Goal: Transaction & Acquisition: Book appointment/travel/reservation

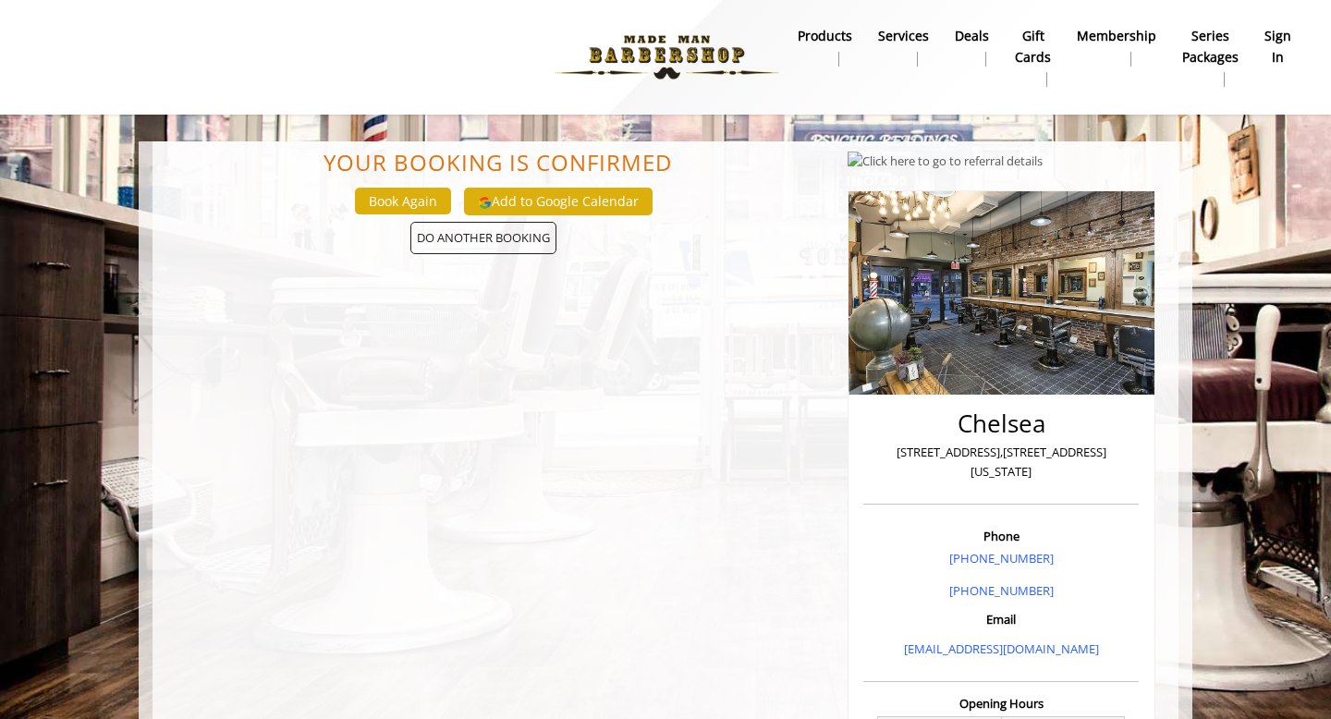
click at [1277, 42] on b "sign in" at bounding box center [1277, 47] width 27 height 42
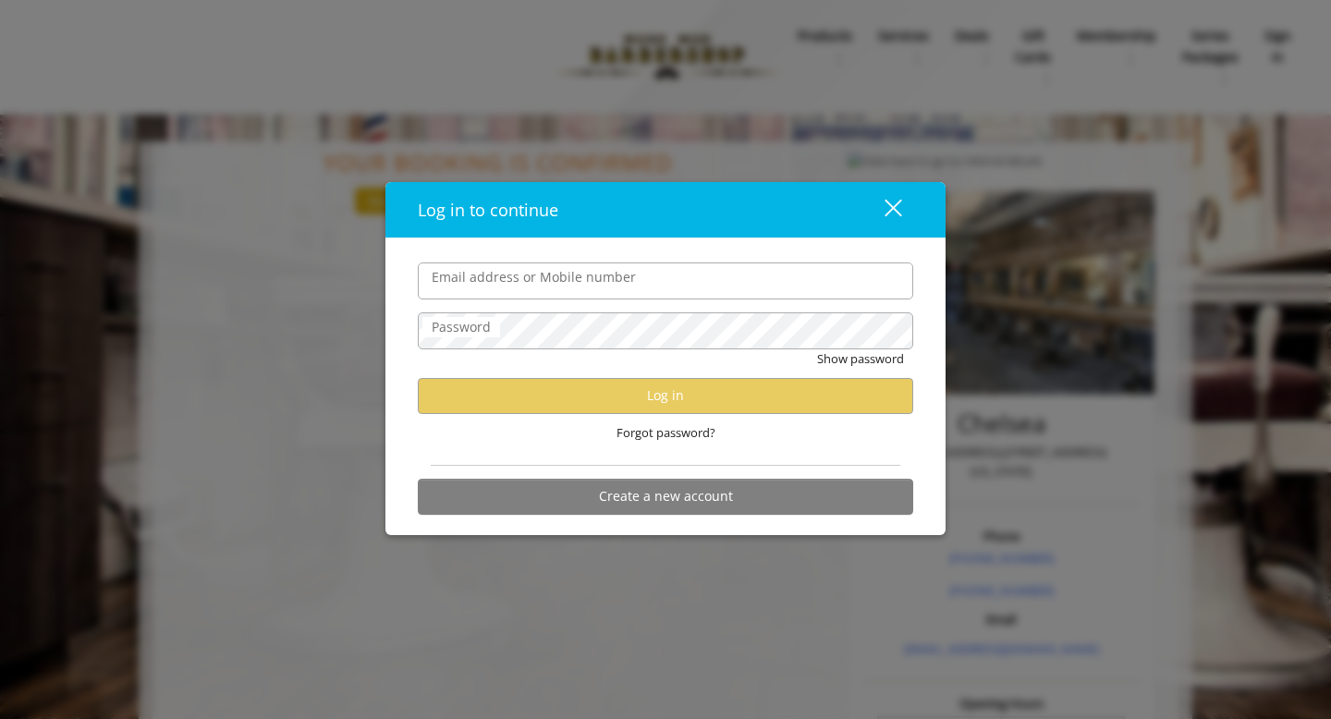
click at [728, 278] on input "Email address or Mobile number" at bounding box center [665, 280] width 495 height 37
type input "**********"
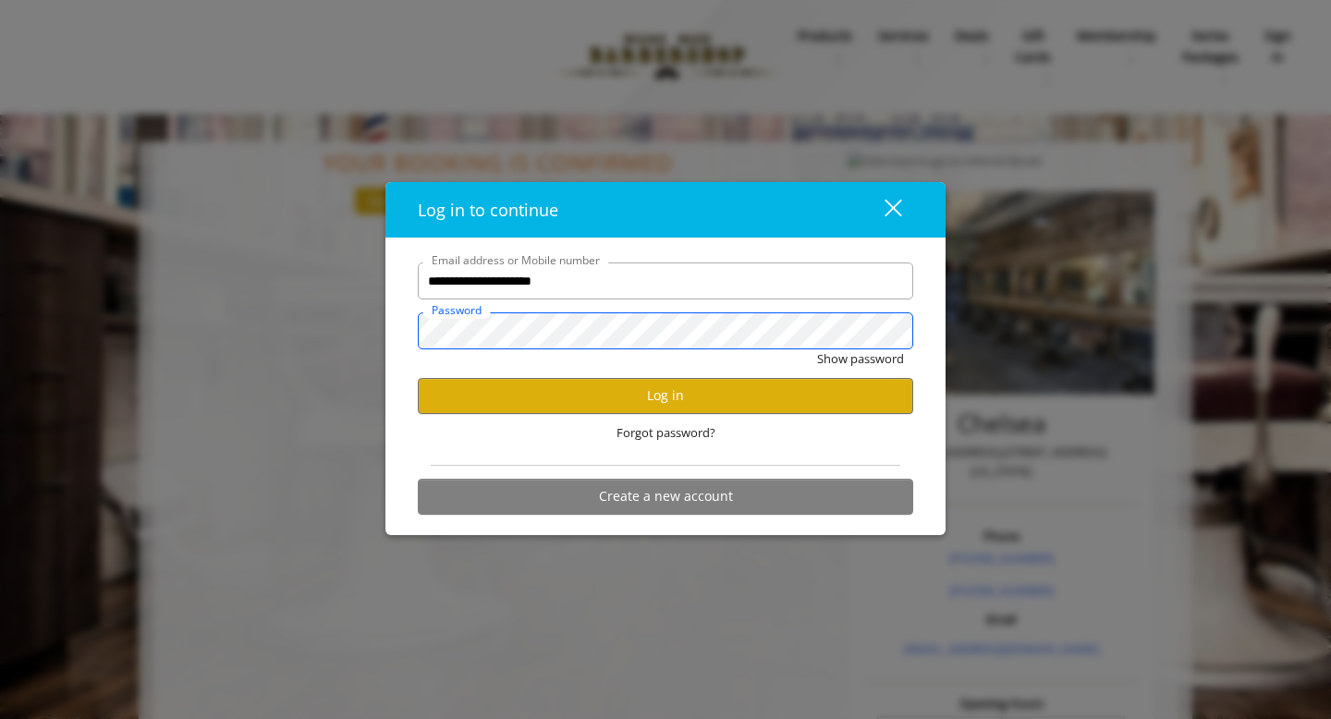
click at [817, 349] on button "Show password" at bounding box center [860, 358] width 87 height 19
click at [729, 377] on div "Hide password" at bounding box center [665, 363] width 495 height 29
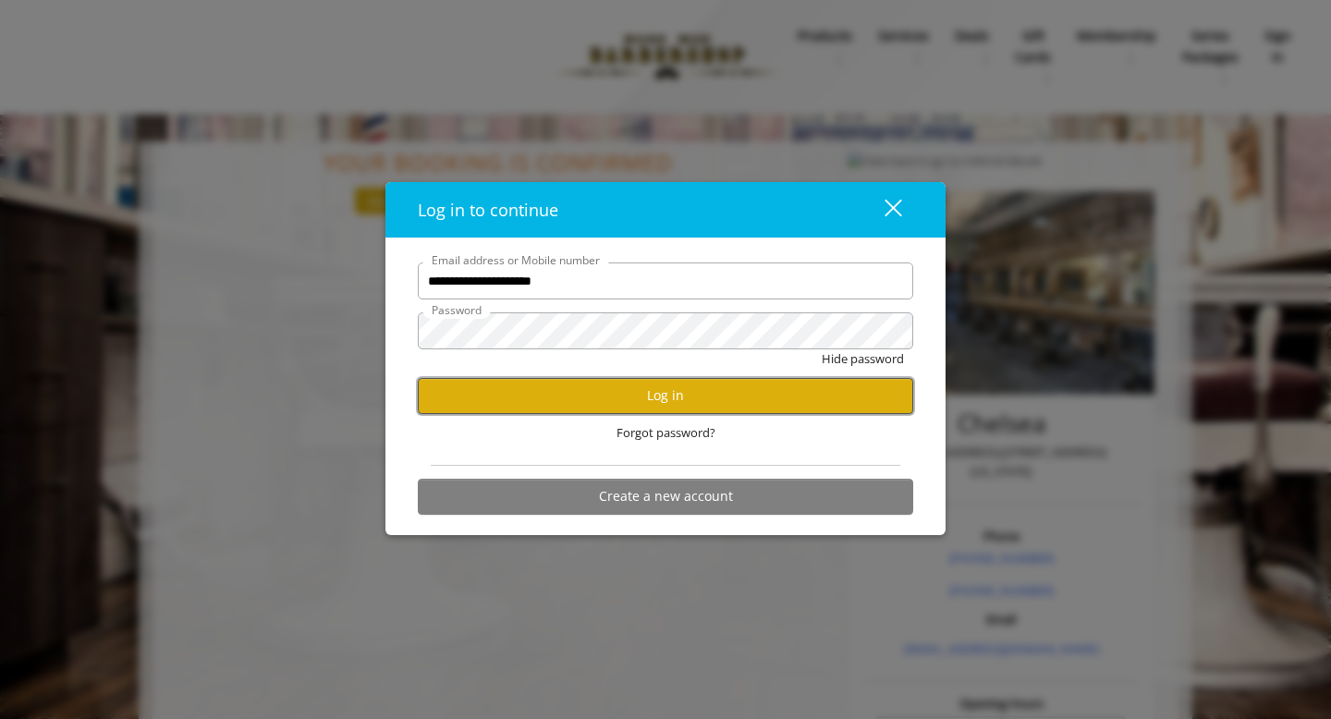
click at [728, 378] on button "Log in" at bounding box center [665, 396] width 495 height 36
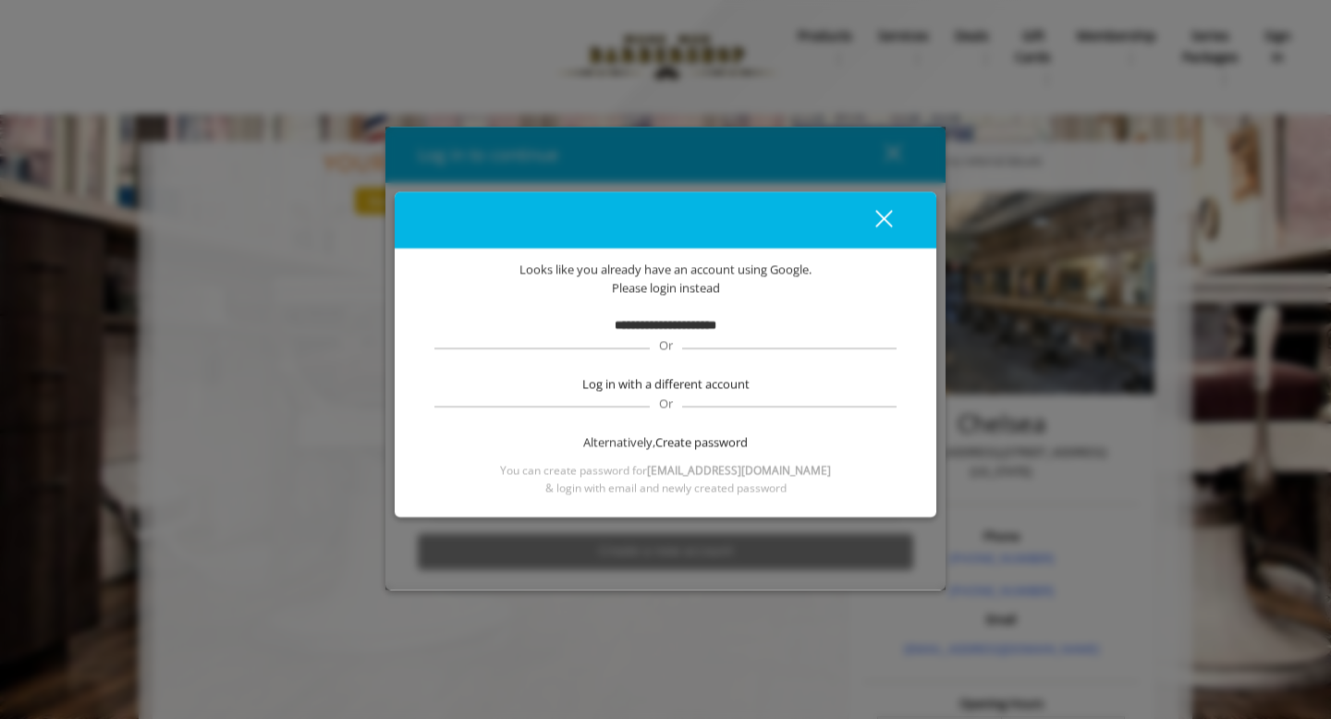
click at [875, 215] on div "close" at bounding box center [872, 220] width 37 height 23
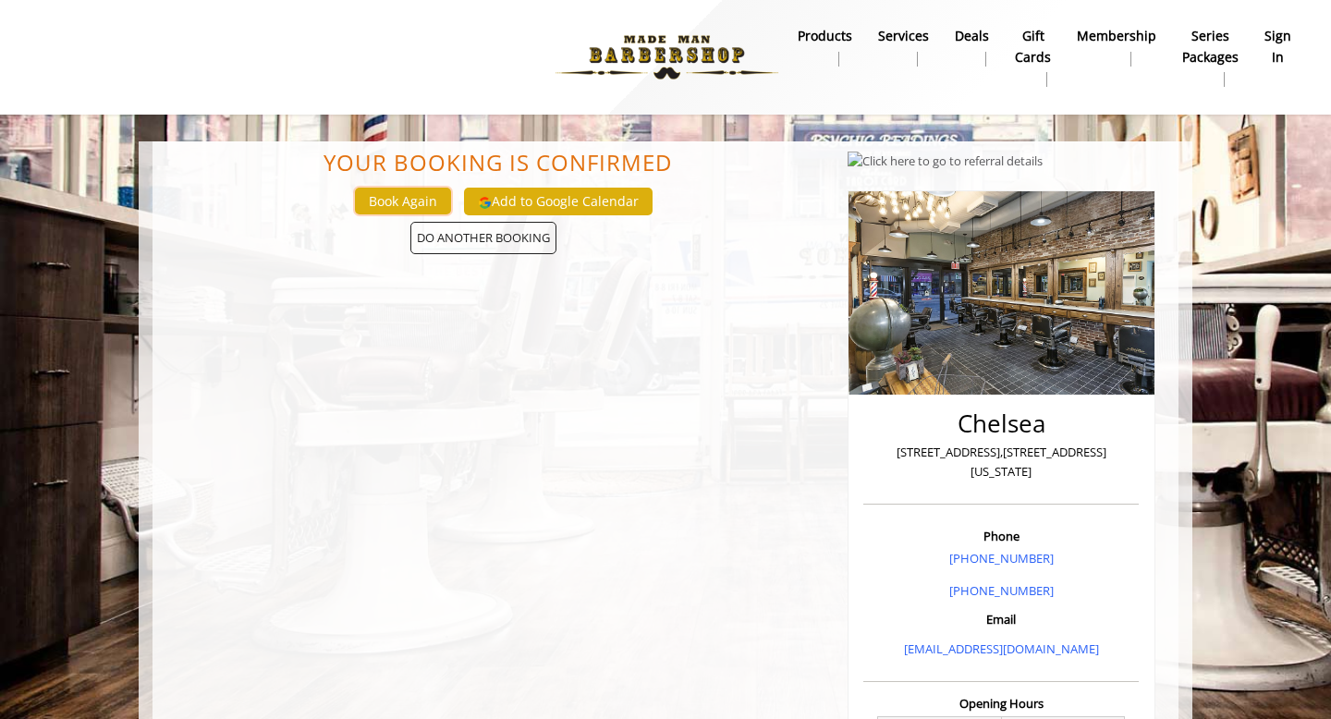
click at [431, 203] on button "Book Again" at bounding box center [403, 201] width 96 height 27
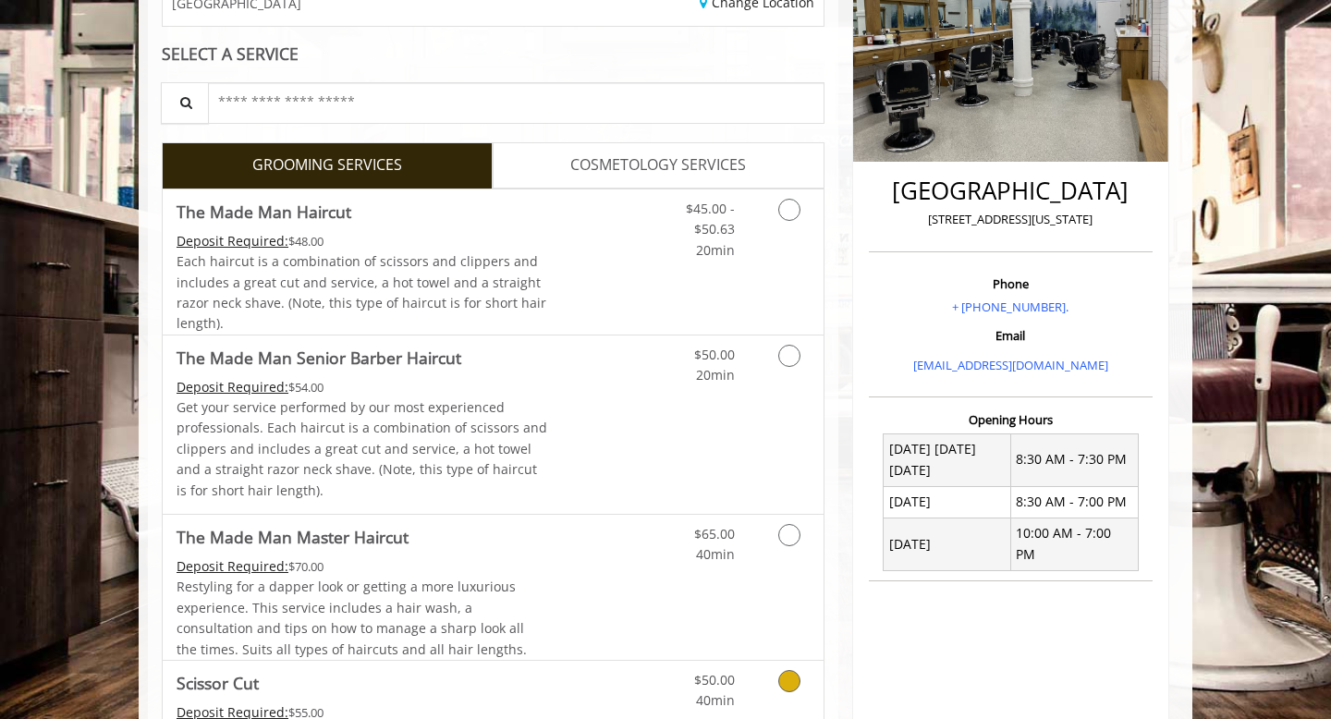
scroll to position [261, 0]
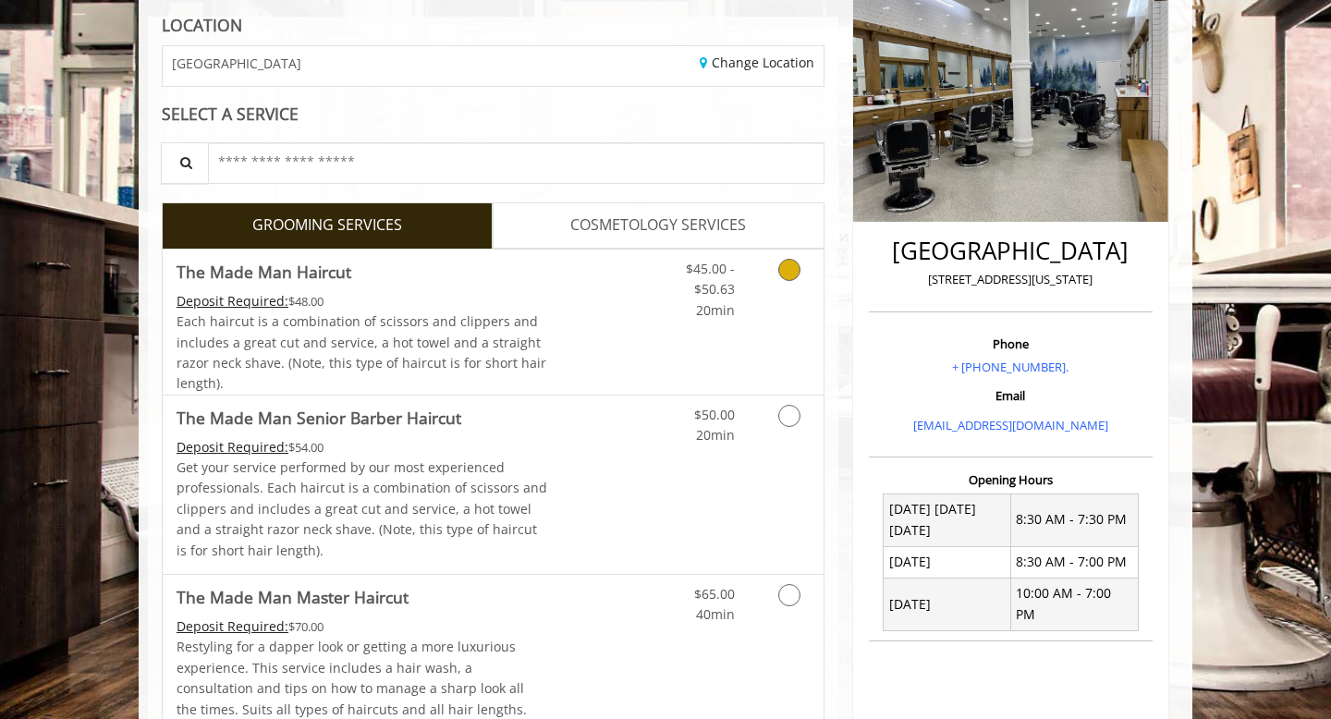
click at [792, 267] on icon "Grooming services" at bounding box center [789, 270] width 22 height 22
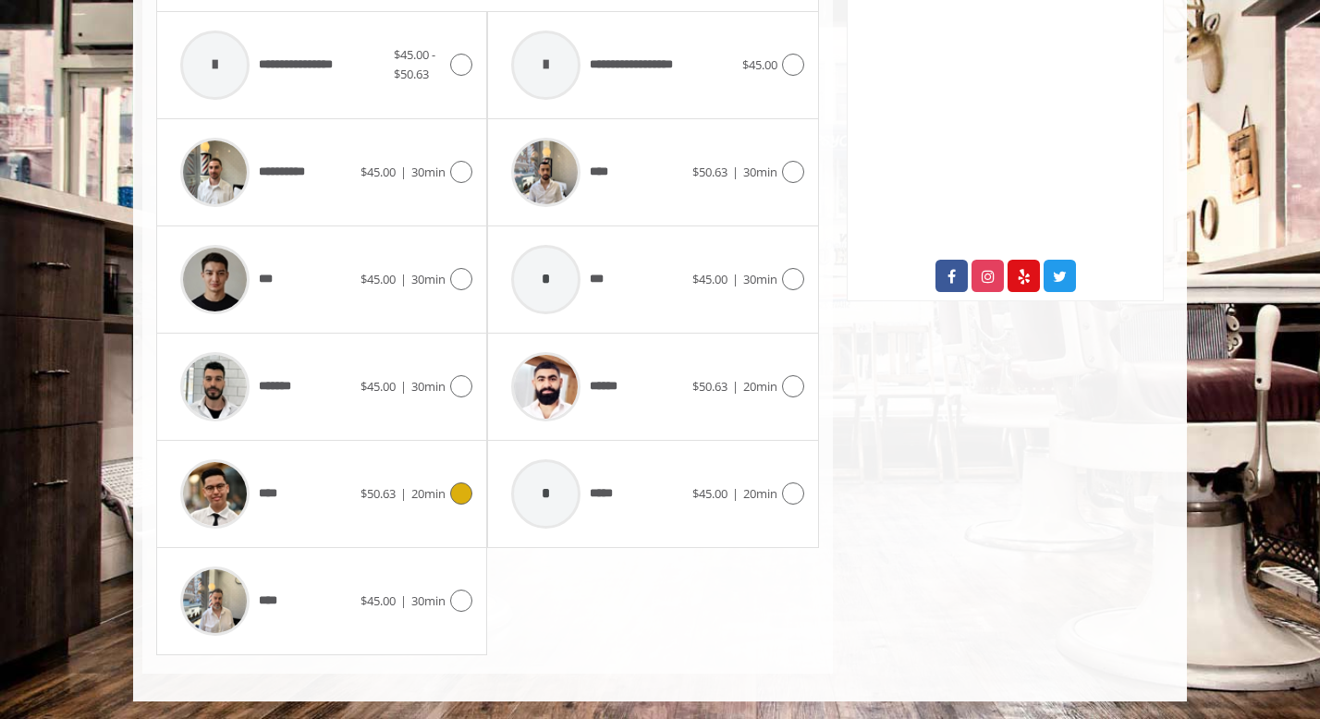
click at [470, 486] on div at bounding box center [458, 493] width 27 height 22
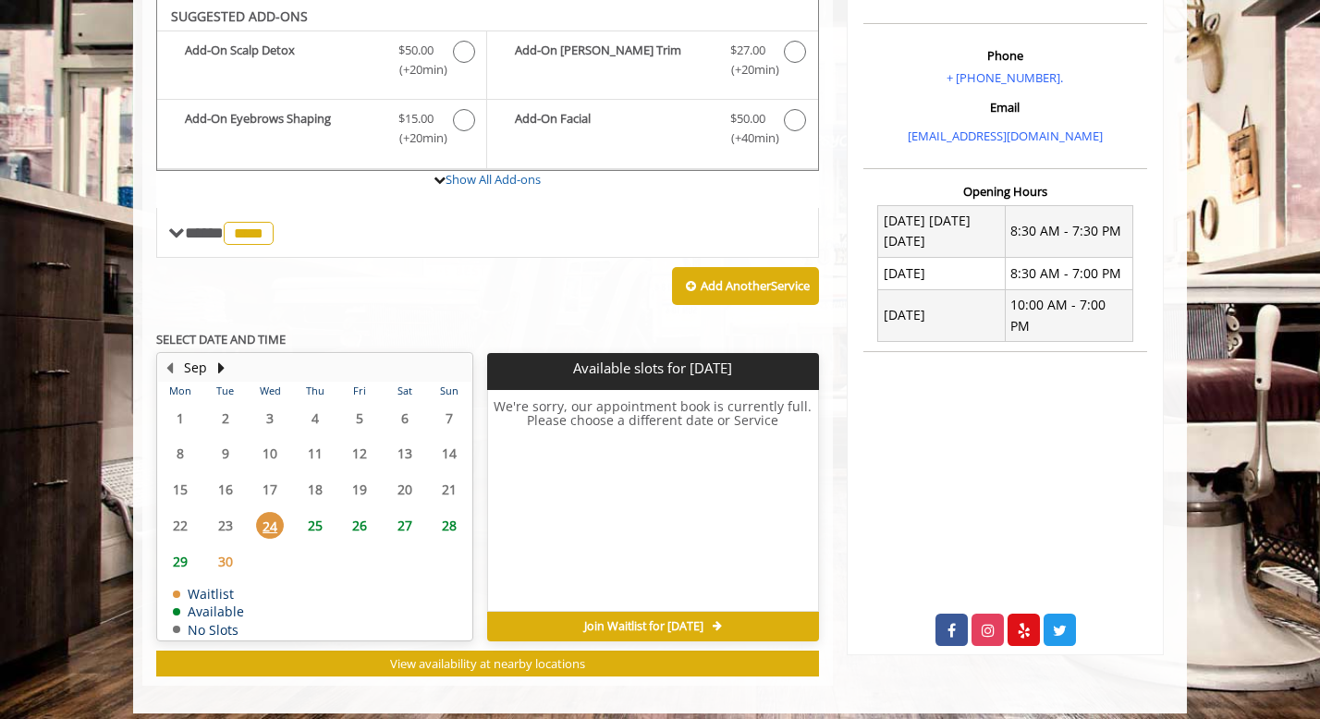
click at [367, 522] on span "26" at bounding box center [360, 525] width 28 height 27
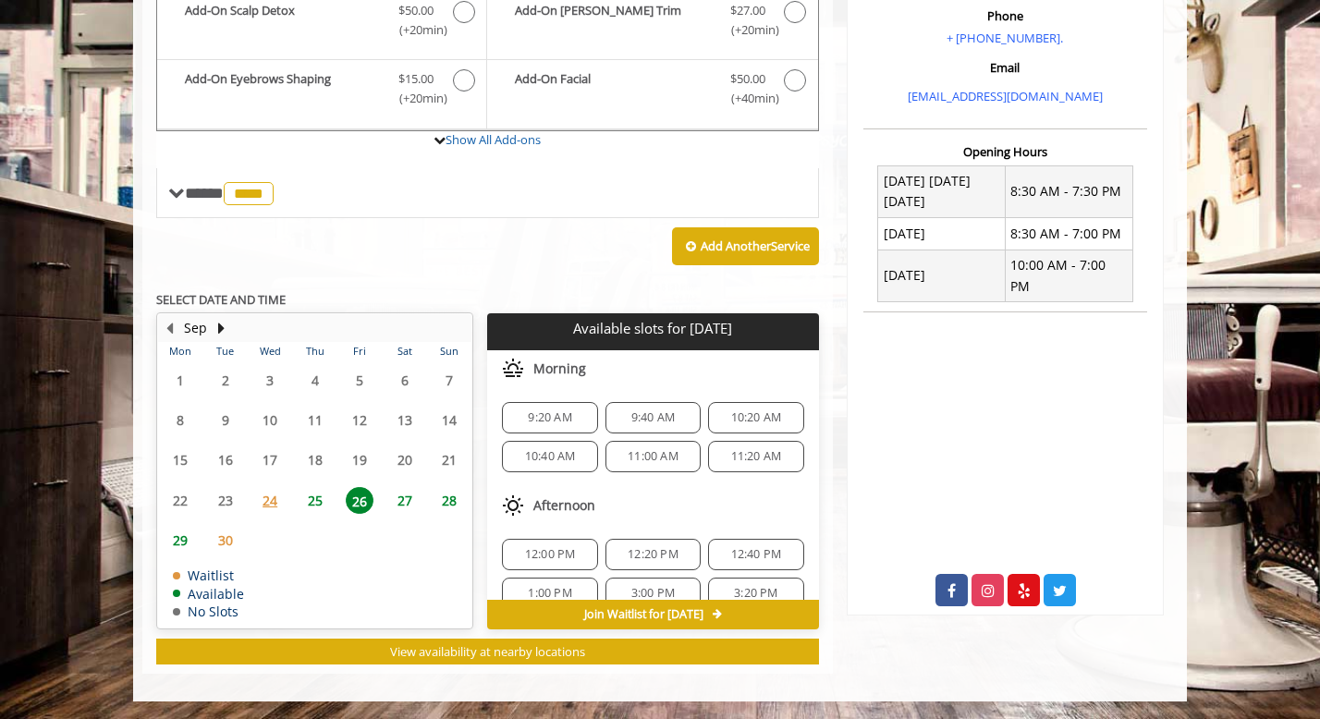
scroll to position [161, 0]
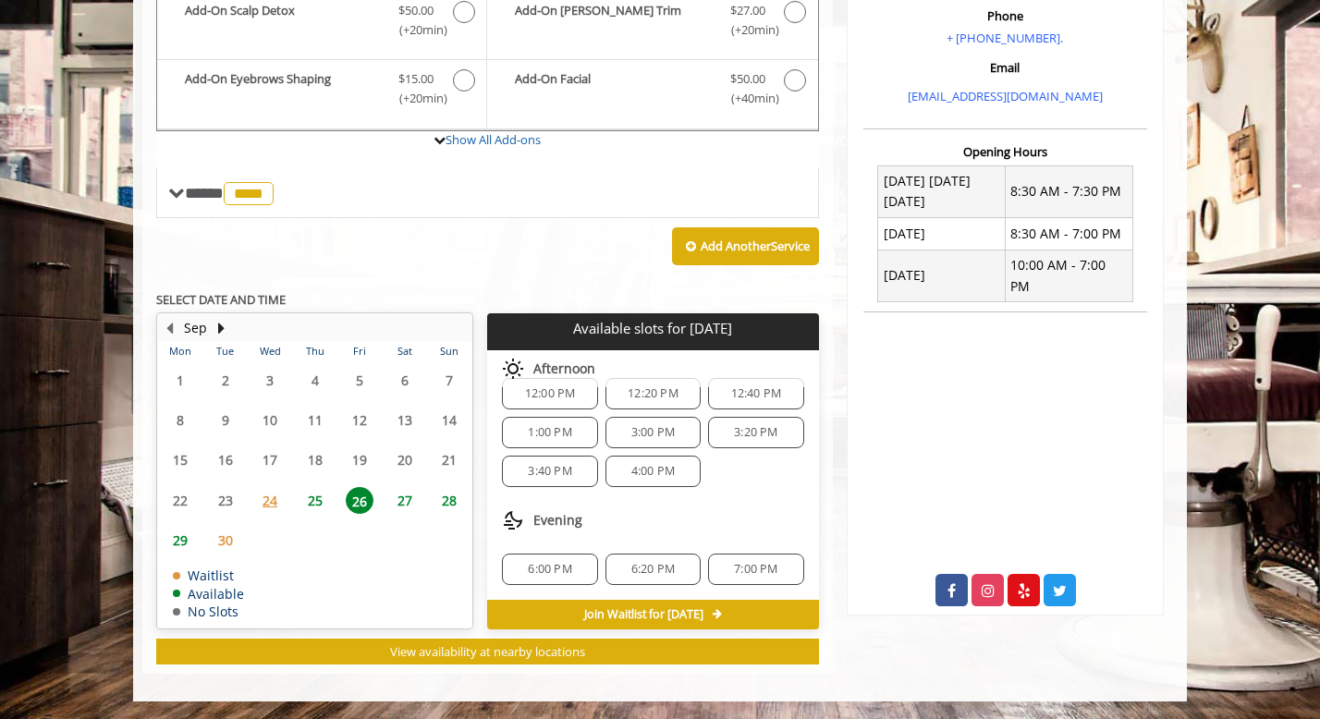
click at [567, 562] on span "6:00 PM" at bounding box center [549, 569] width 43 height 15
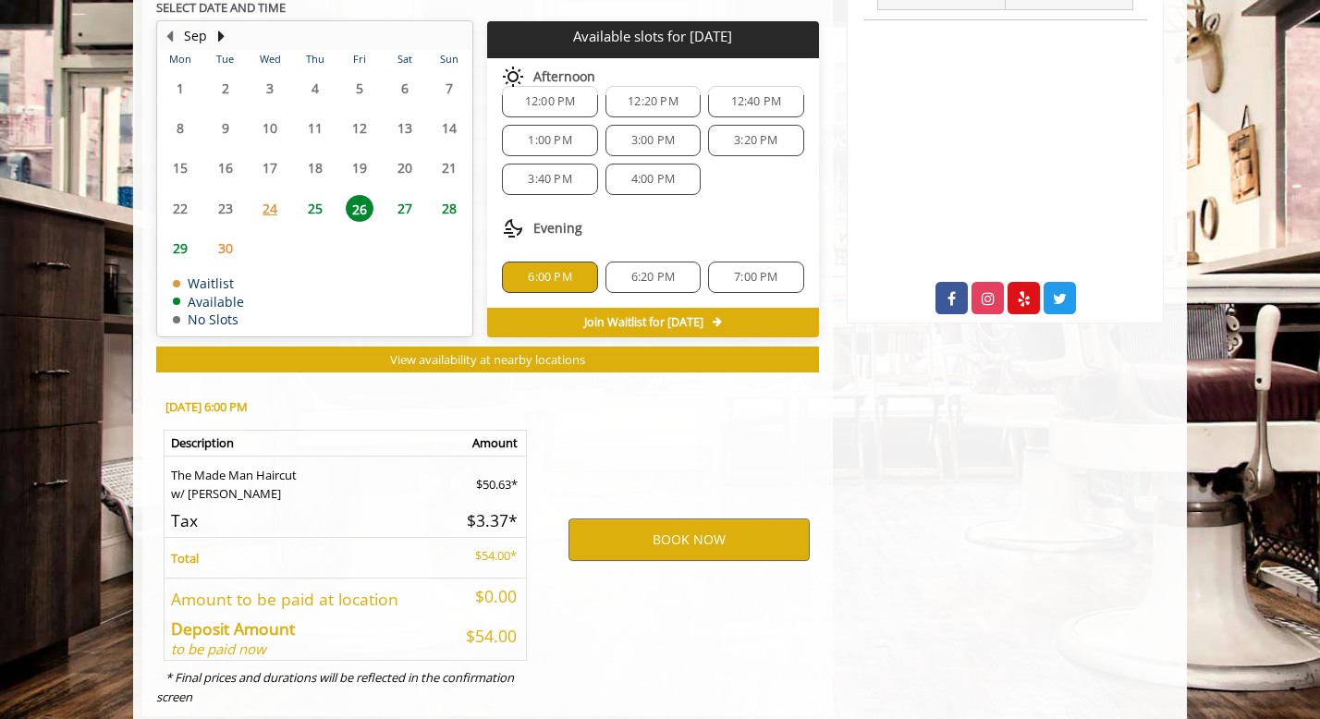
scroll to position [923, 0]
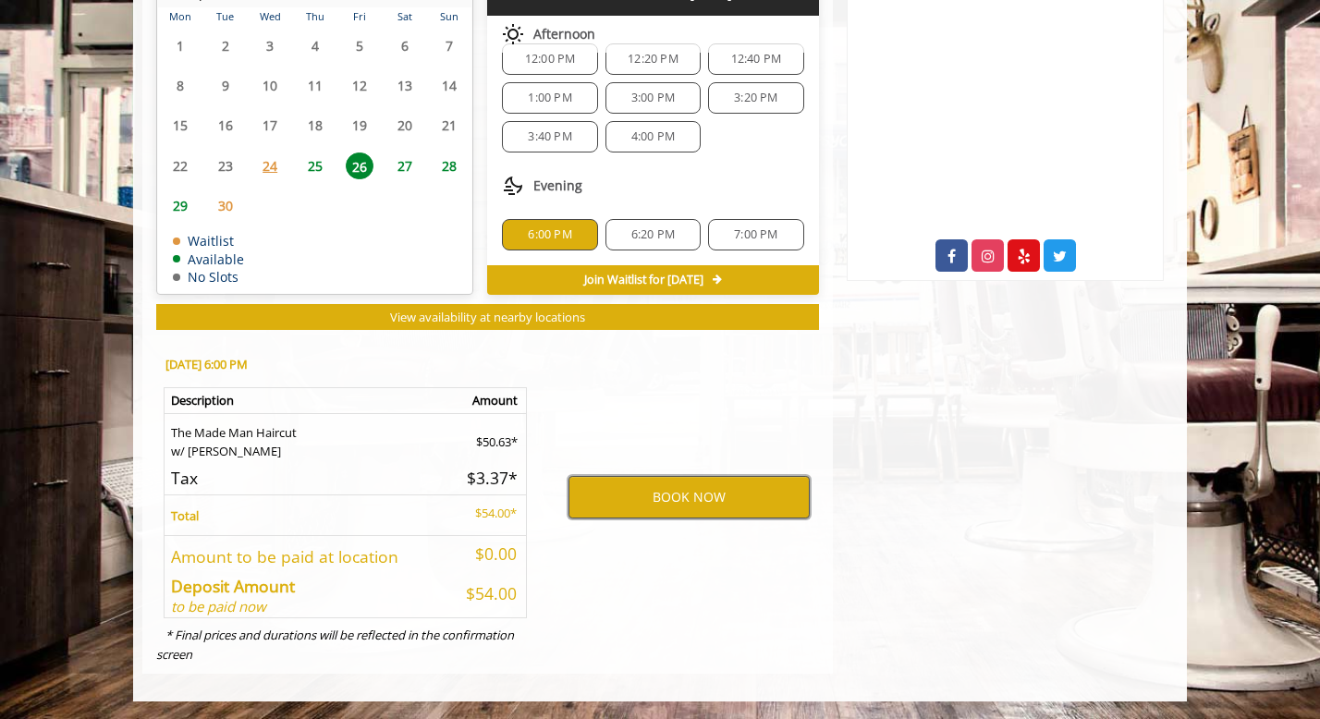
click at [688, 489] on button "BOOK NOW" at bounding box center [688, 497] width 241 height 43
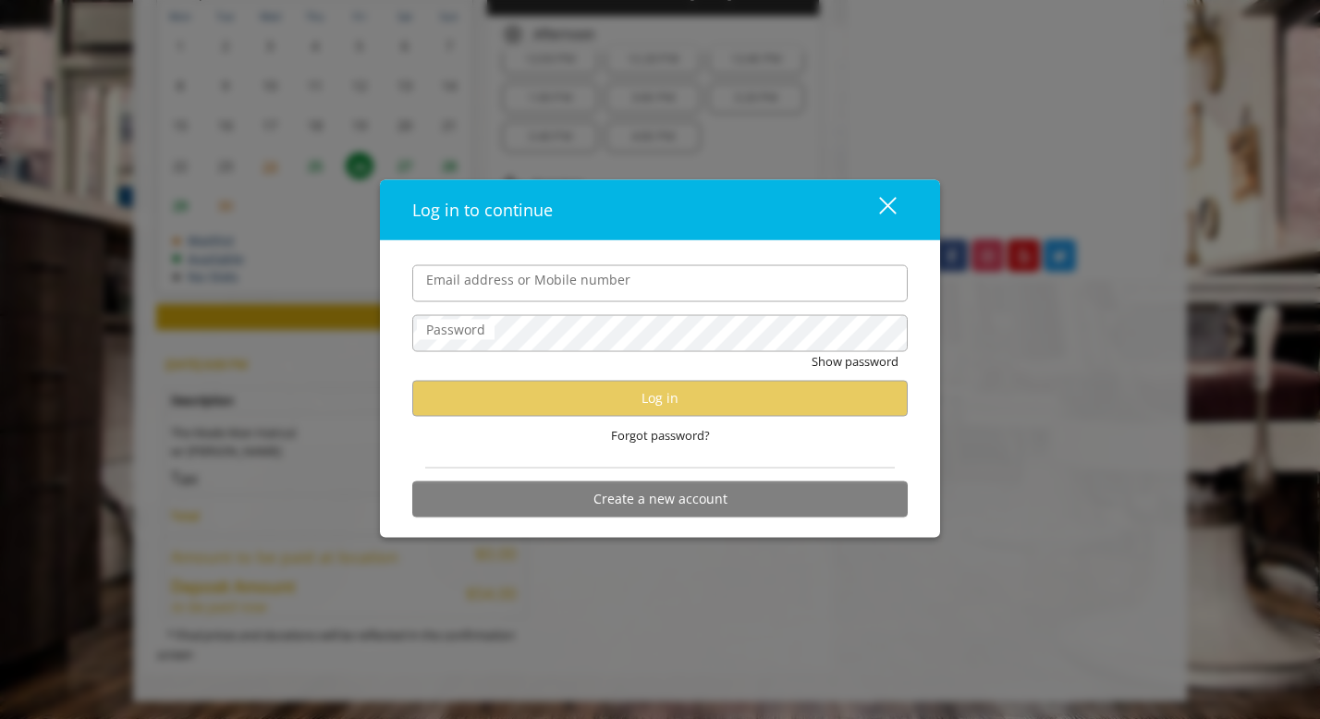
click at [651, 294] on input "Email address or Mobile number" at bounding box center [659, 282] width 495 height 37
type input "**********"
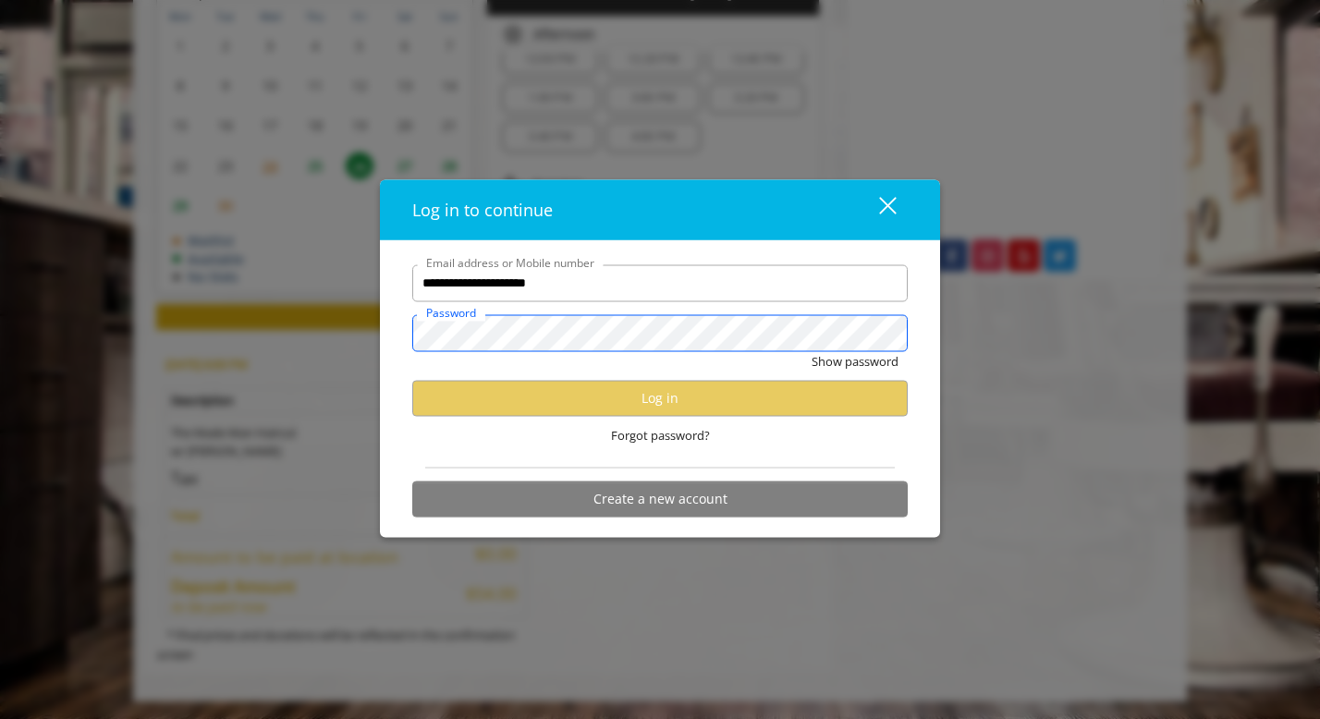
scroll to position [0, 0]
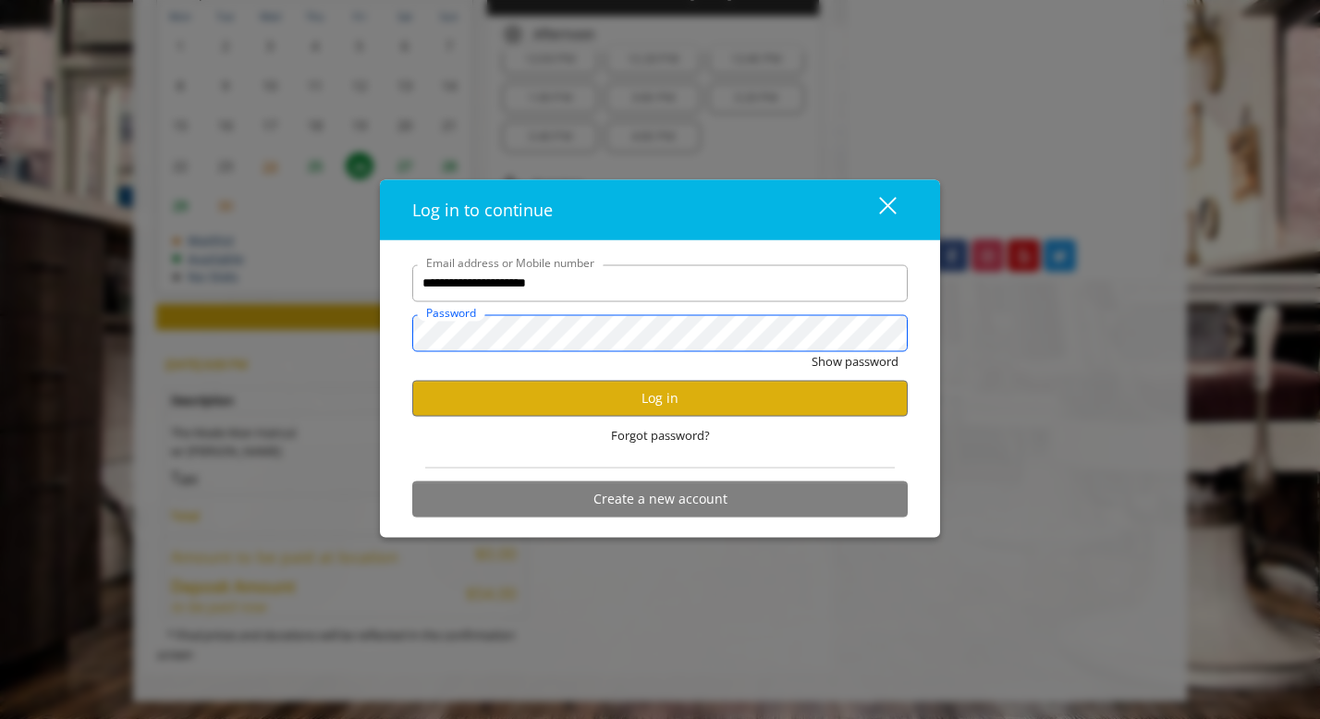
click at [811, 351] on button "Show password" at bounding box center [854, 360] width 87 height 19
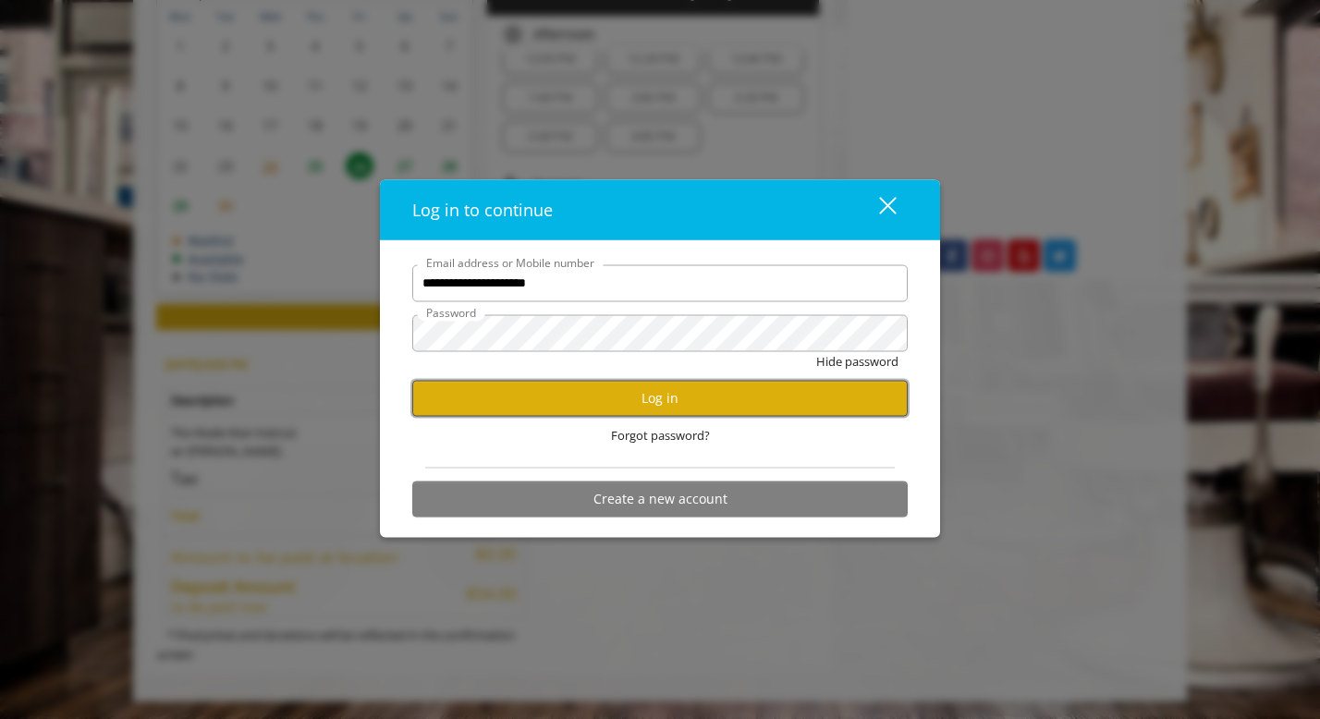
click at [591, 397] on button "Log in" at bounding box center [659, 398] width 495 height 36
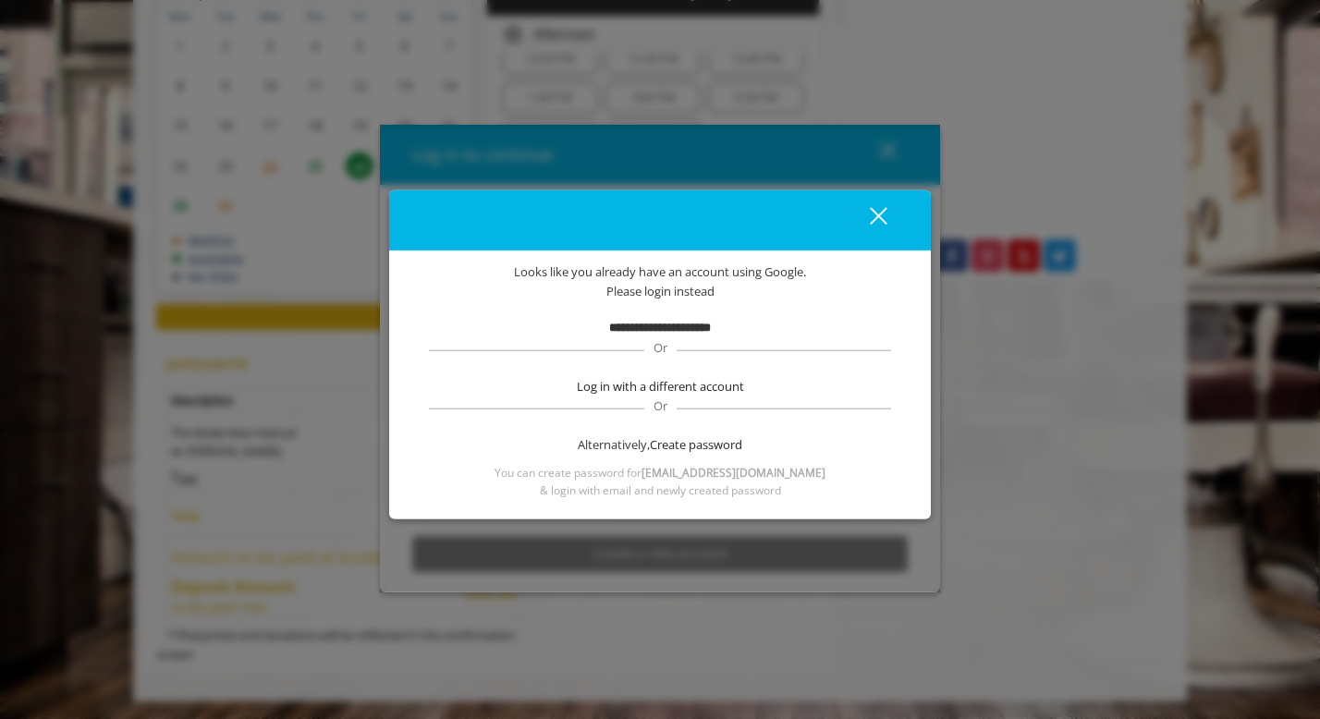
click at [640, 328] on b "**********" at bounding box center [660, 328] width 102 height 12
click at [877, 220] on div "close" at bounding box center [866, 220] width 37 height 28
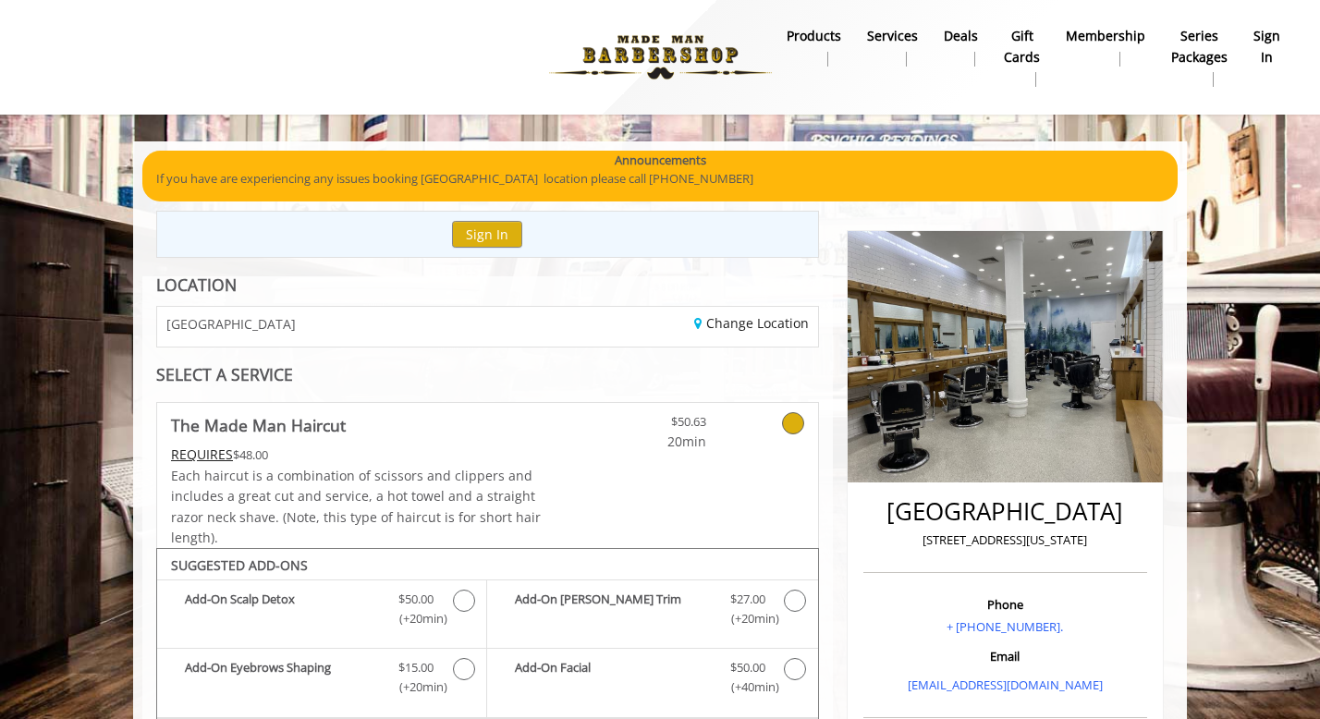
click at [1268, 52] on b "sign in" at bounding box center [1266, 47] width 27 height 42
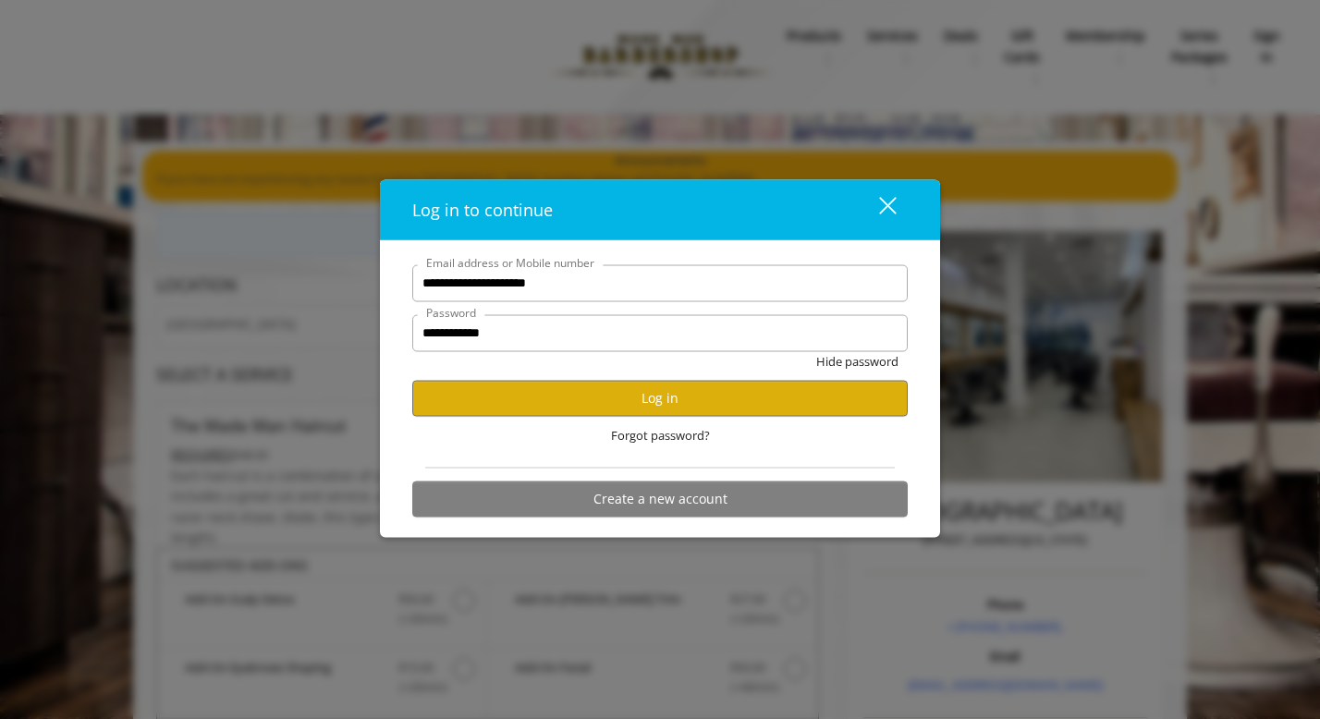
click at [901, 205] on button "close" at bounding box center [876, 209] width 63 height 38
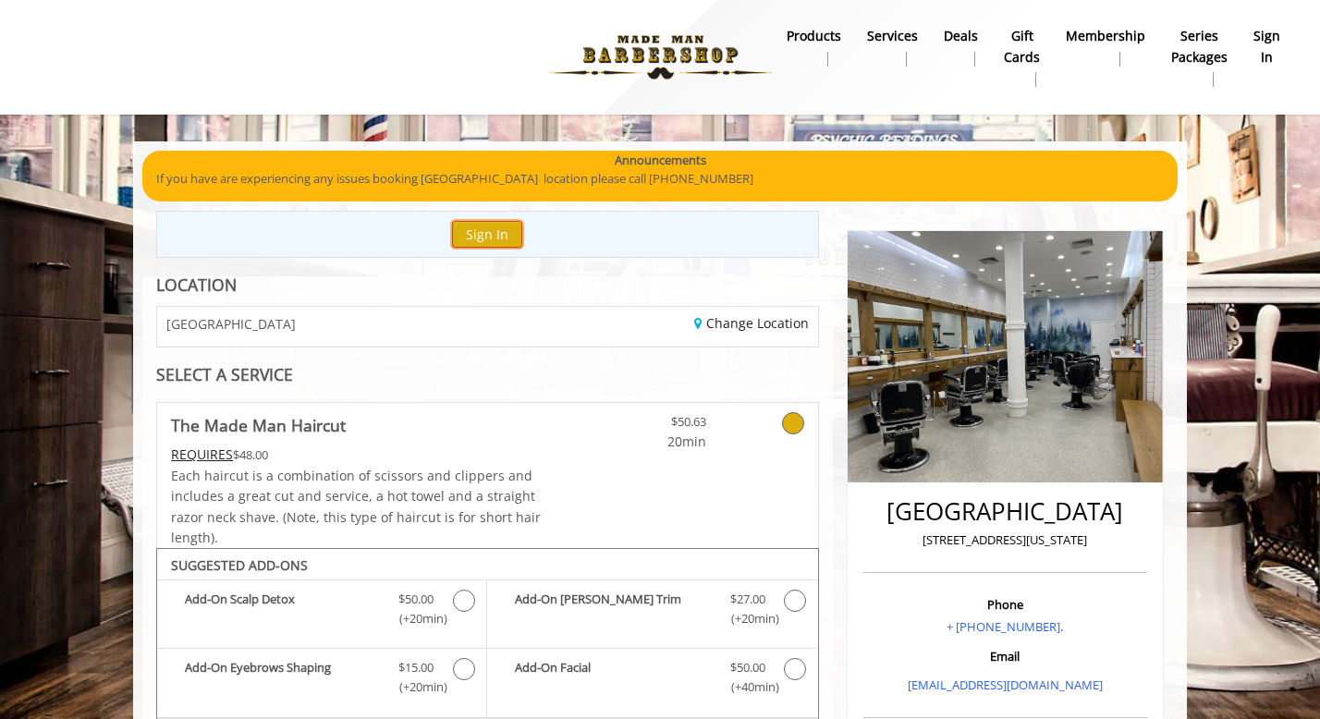
click at [478, 230] on button "Sign In" at bounding box center [487, 234] width 70 height 27
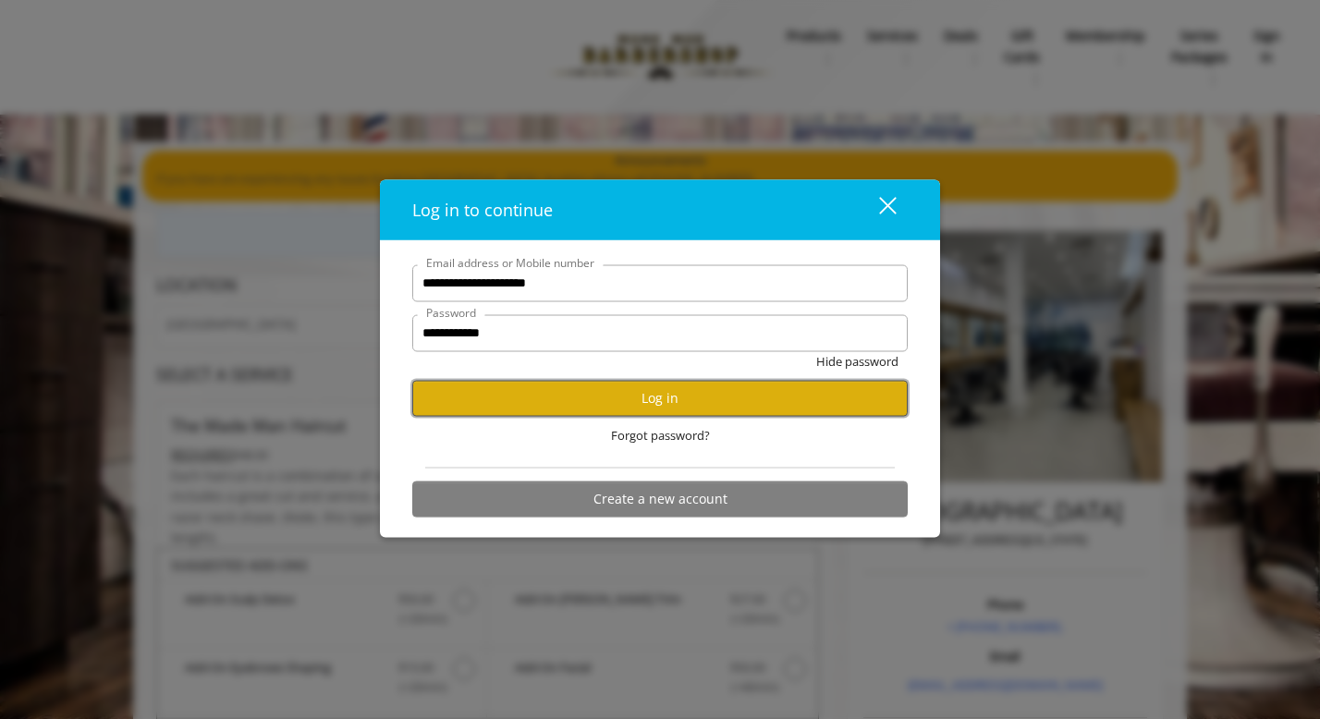
click at [574, 405] on button "Log in" at bounding box center [659, 398] width 495 height 36
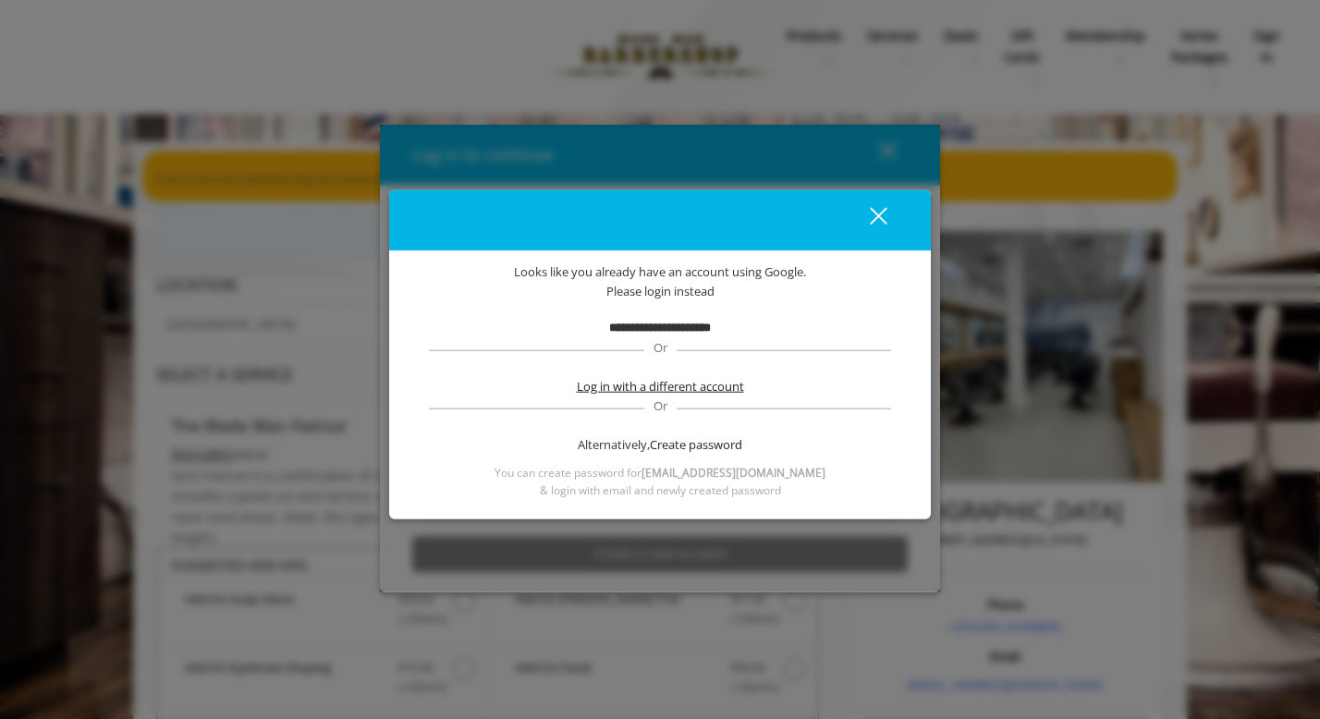
click at [628, 380] on span "Log in with a different account" at bounding box center [660, 386] width 167 height 19
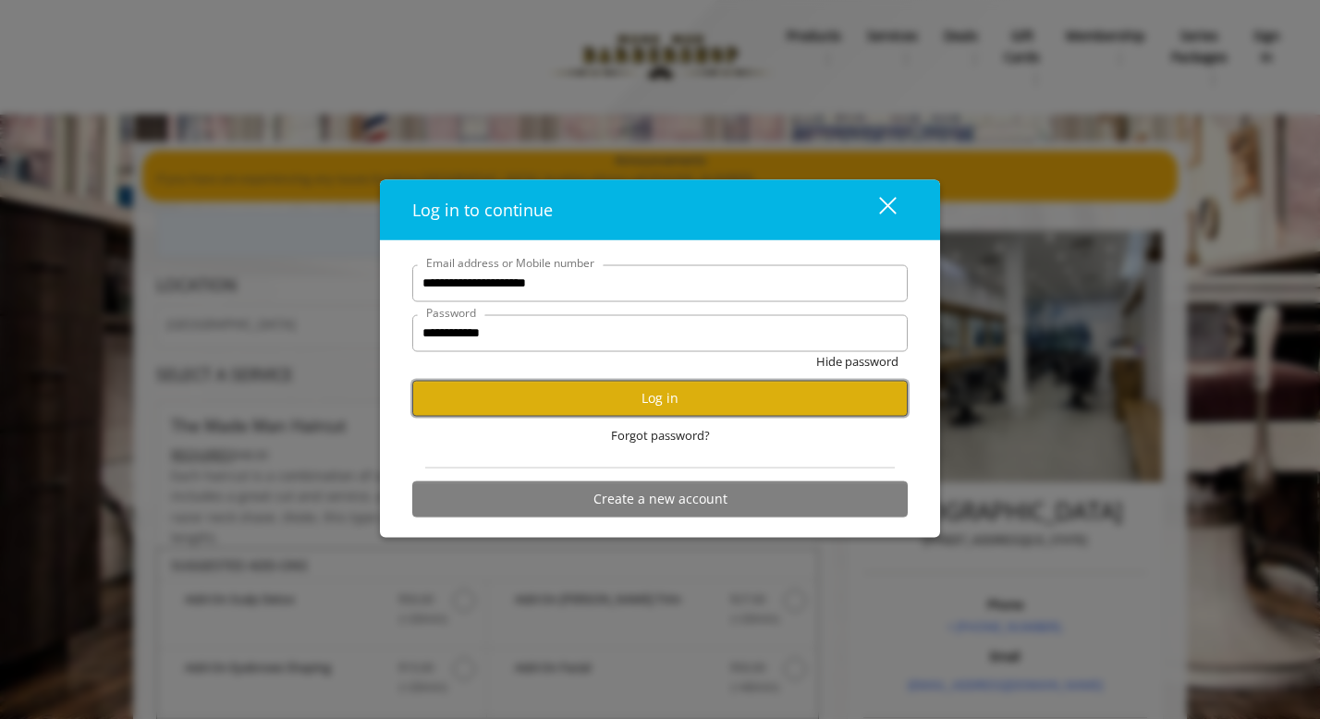
click at [626, 391] on button "Log in" at bounding box center [659, 398] width 495 height 36
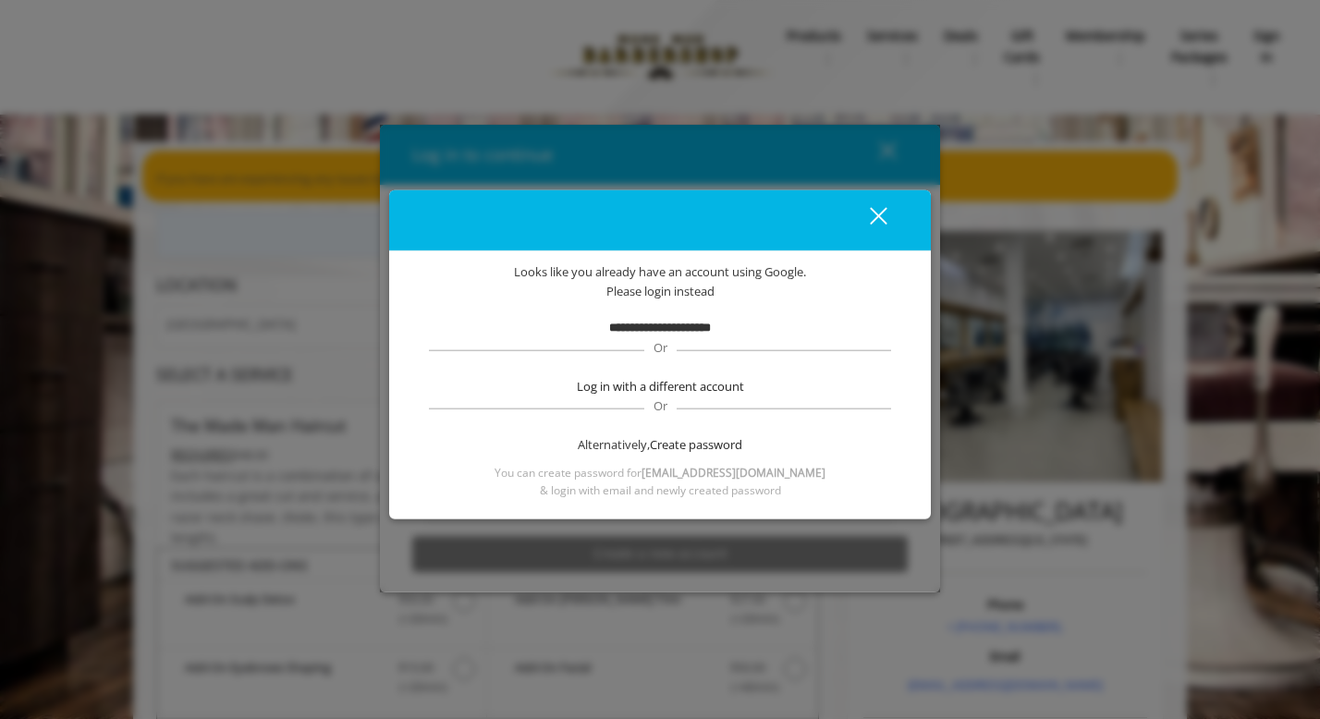
click at [882, 213] on div "close dialog" at bounding box center [879, 216] width 18 height 18
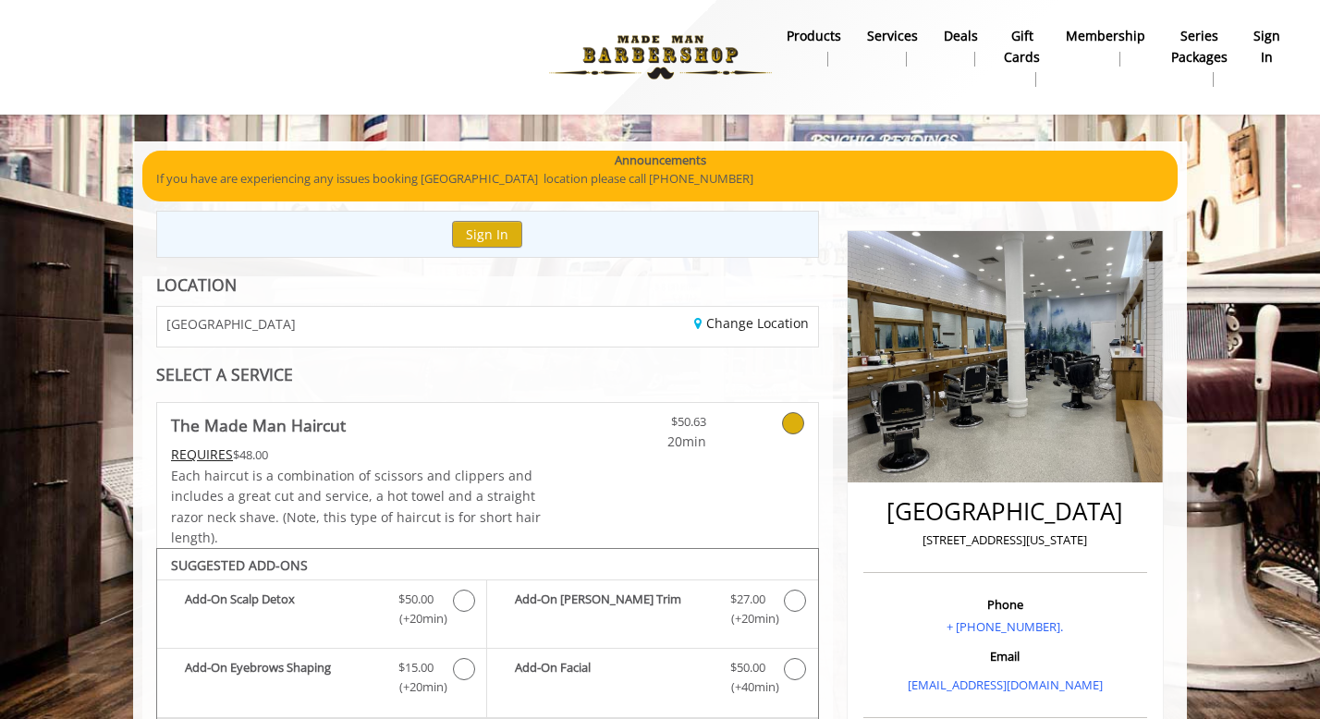
scroll to position [923, 0]
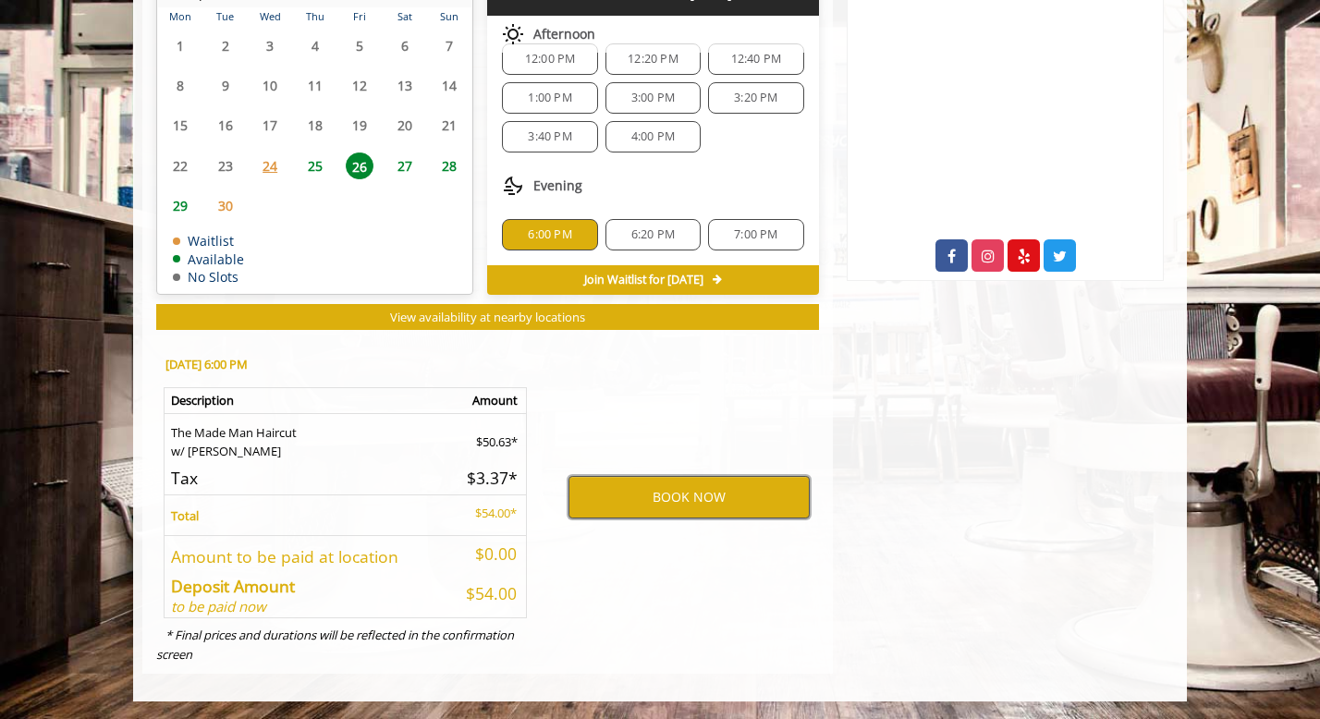
click at [637, 505] on button "BOOK NOW" at bounding box center [688, 497] width 241 height 43
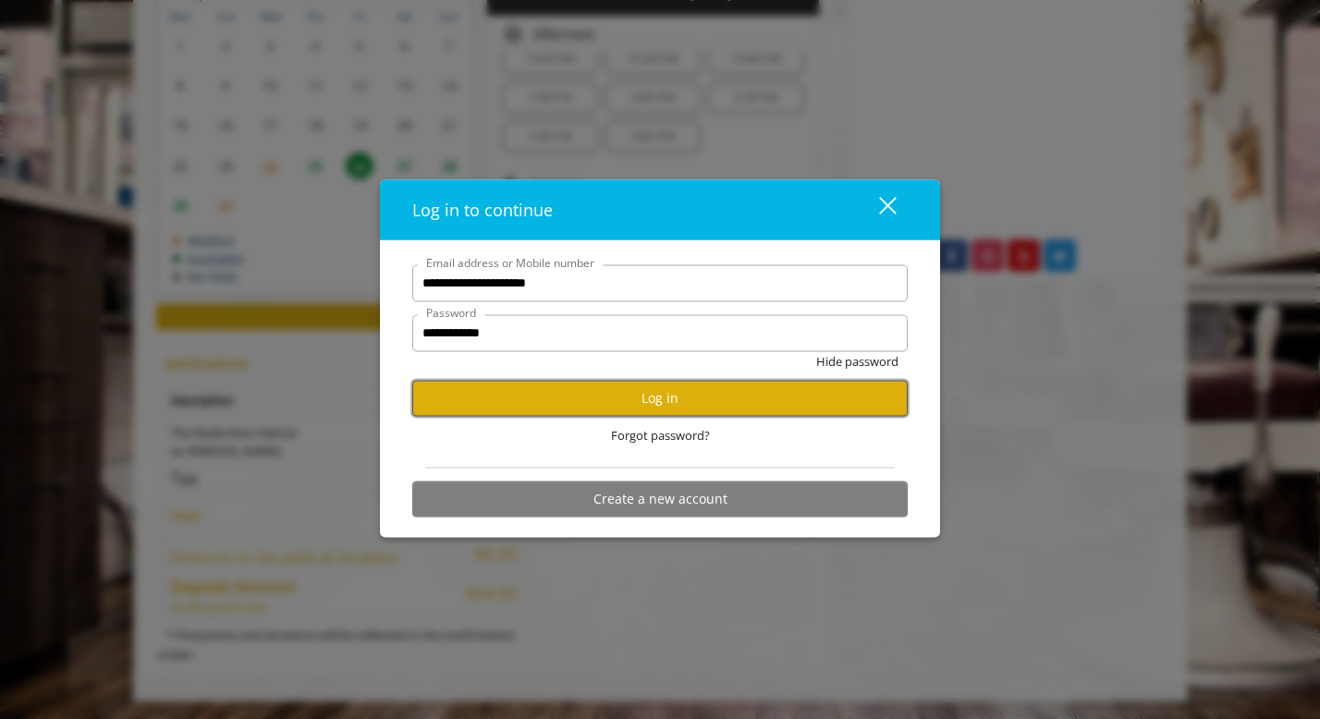
click at [663, 398] on button "Log in" at bounding box center [659, 398] width 495 height 36
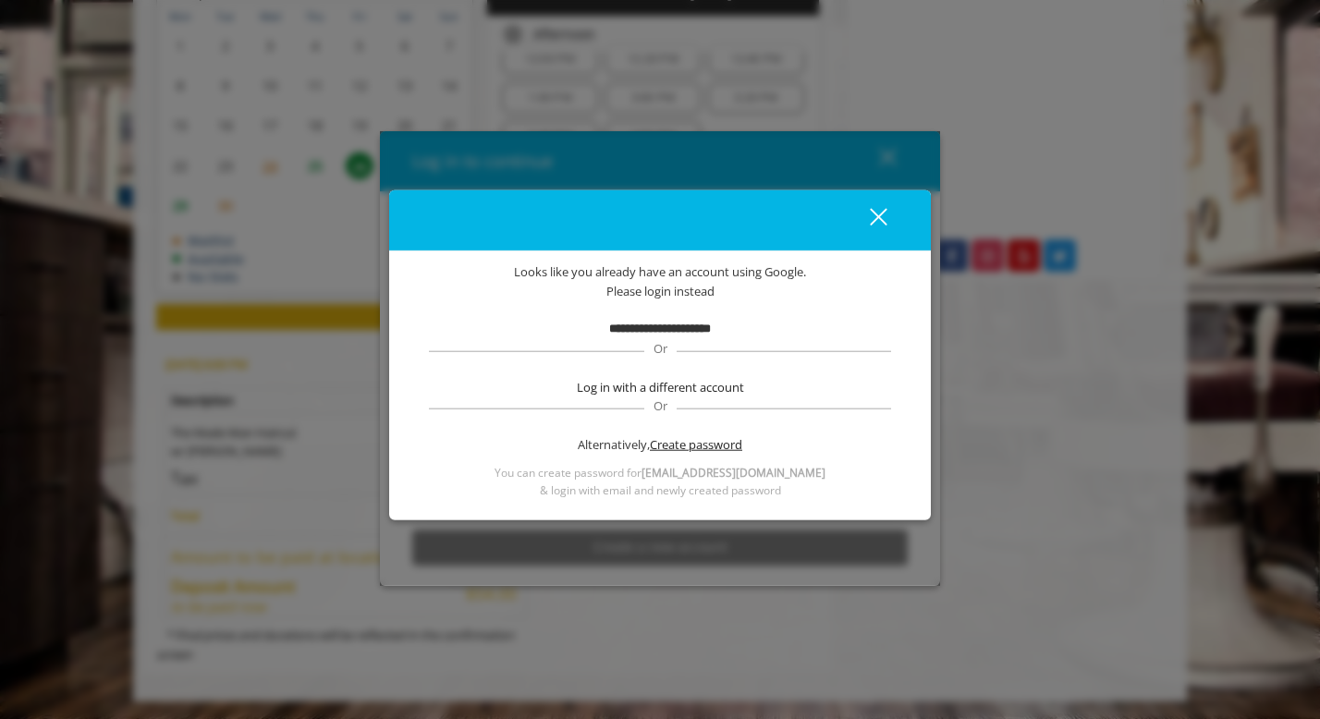
click at [692, 445] on span "Create password" at bounding box center [696, 444] width 92 height 19
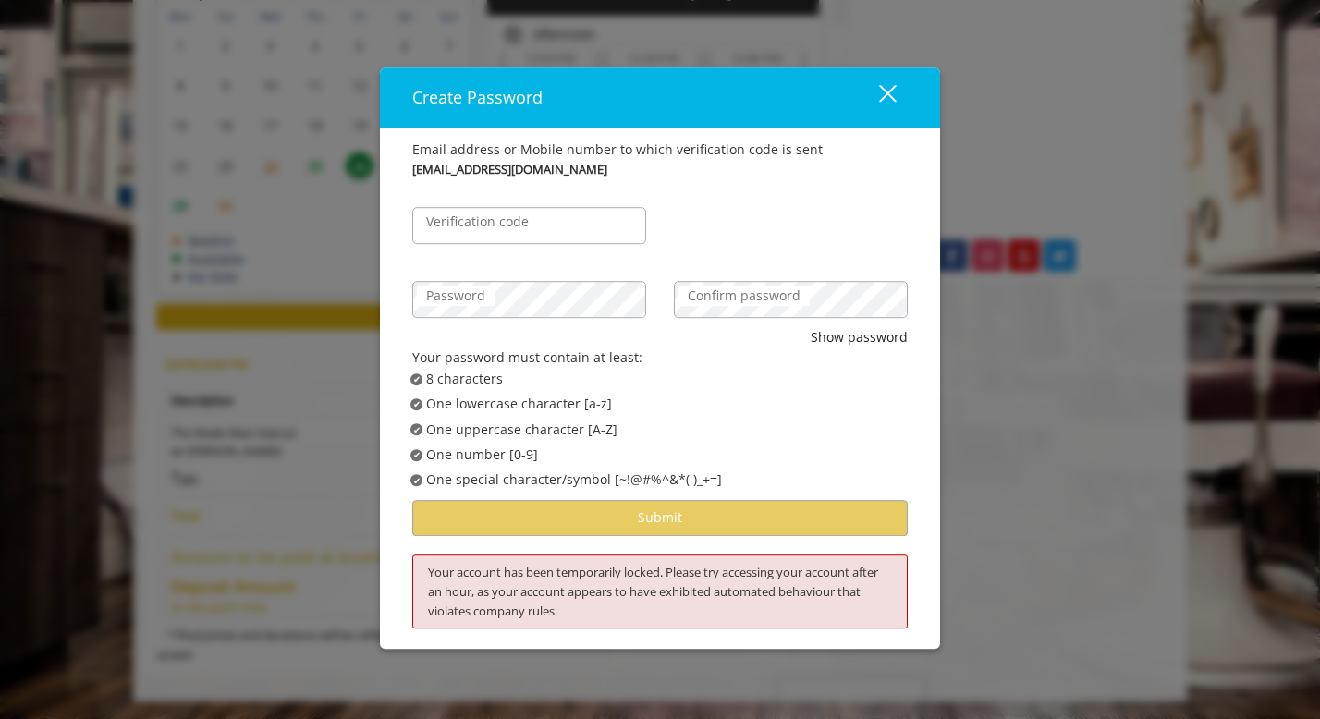
click at [579, 253] on div "Password" at bounding box center [529, 290] width 262 height 74
click at [605, 230] on input "Verification code" at bounding box center [529, 225] width 234 height 37
type input "*"
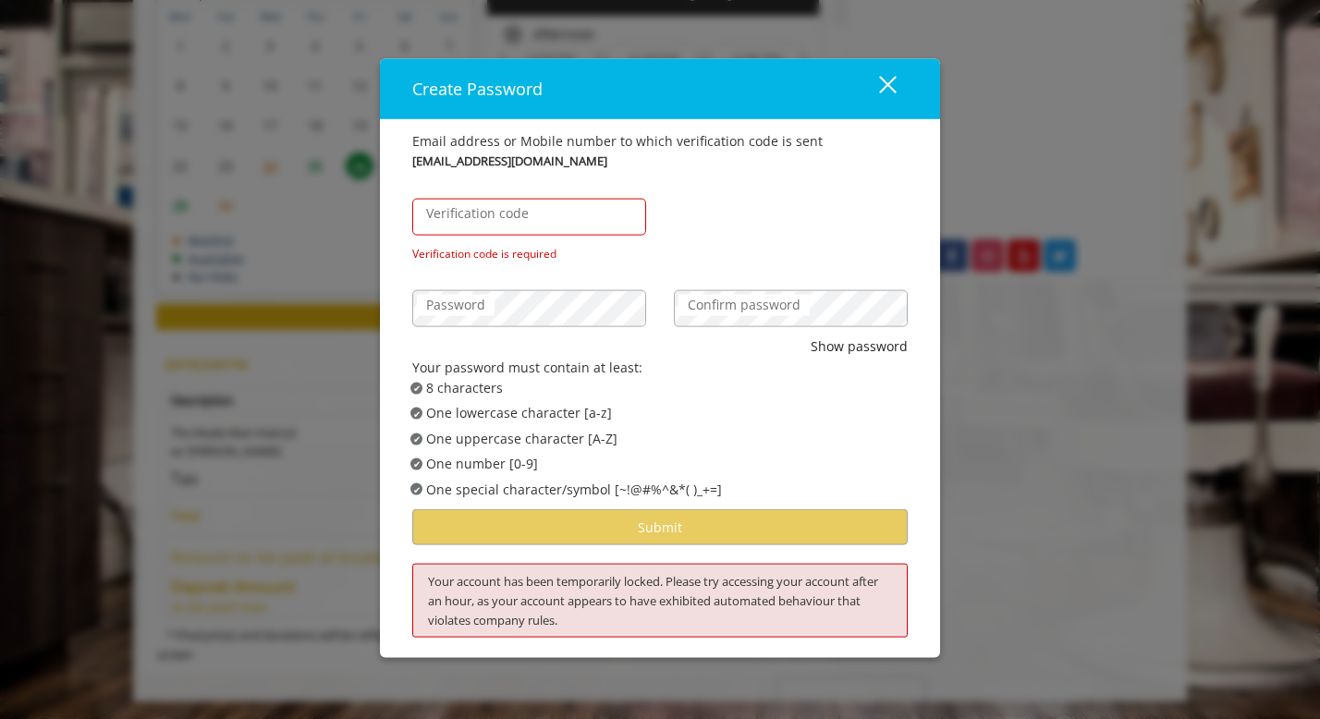
click at [897, 82] on button "close" at bounding box center [876, 88] width 63 height 38
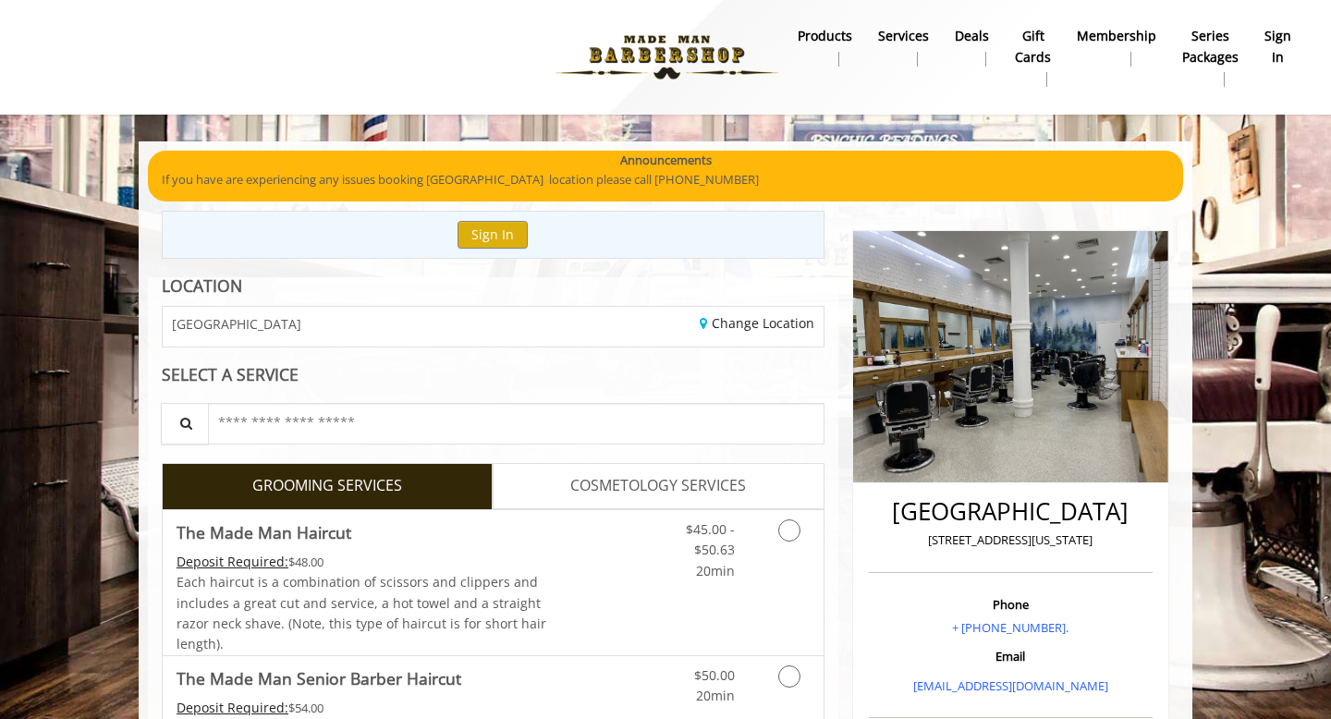
click at [1271, 46] on b "sign in" at bounding box center [1277, 47] width 27 height 42
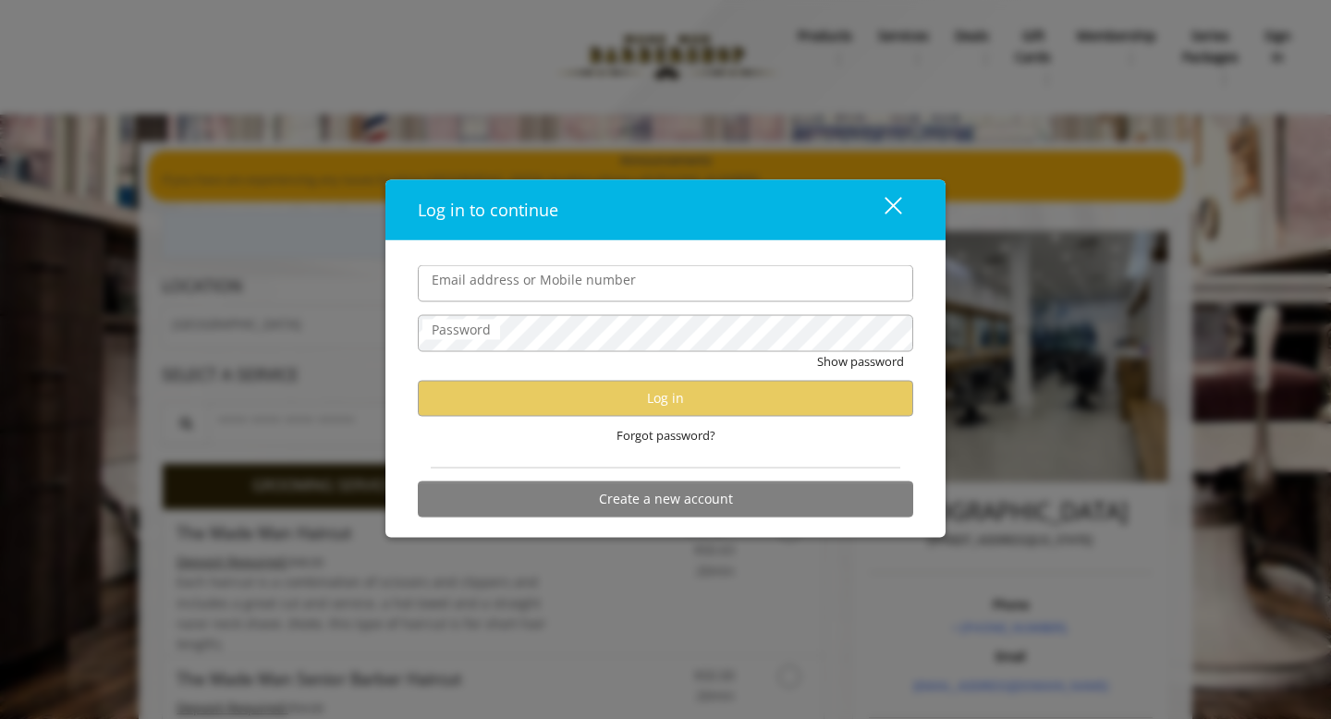
click at [697, 288] on input "Email address or Mobile number" at bounding box center [665, 283] width 495 height 37
type input "**********"
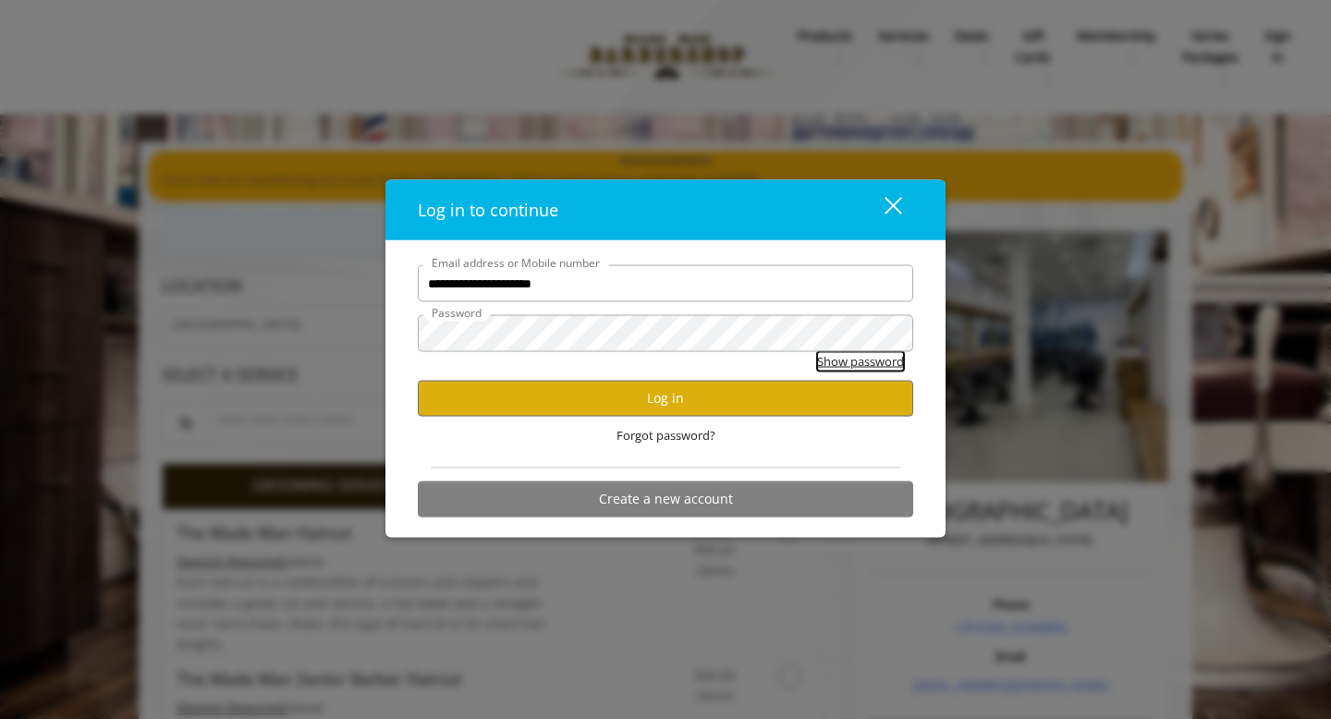
click at [874, 359] on button "Show password" at bounding box center [860, 361] width 87 height 19
click at [822, 352] on button "Hide password" at bounding box center [863, 361] width 82 height 19
click at [814, 403] on button "Log in" at bounding box center [665, 398] width 495 height 36
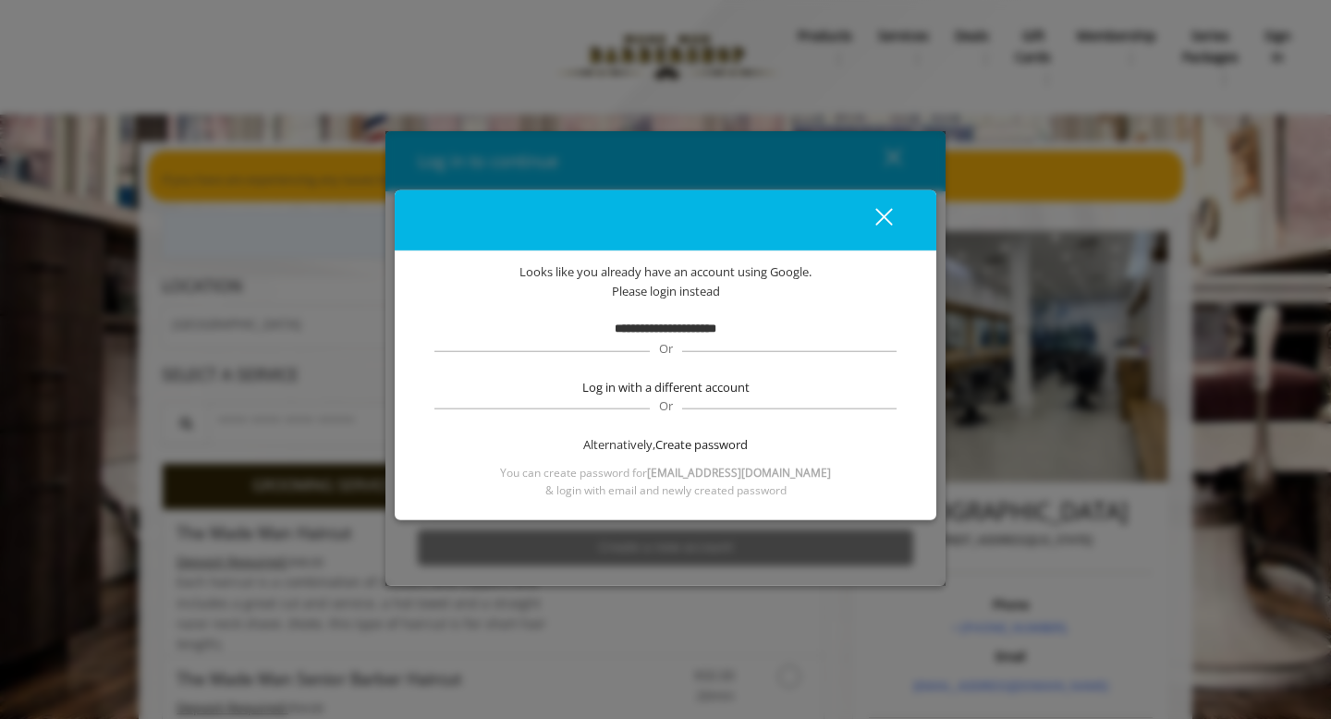
click at [893, 202] on button "close" at bounding box center [872, 220] width 63 height 38
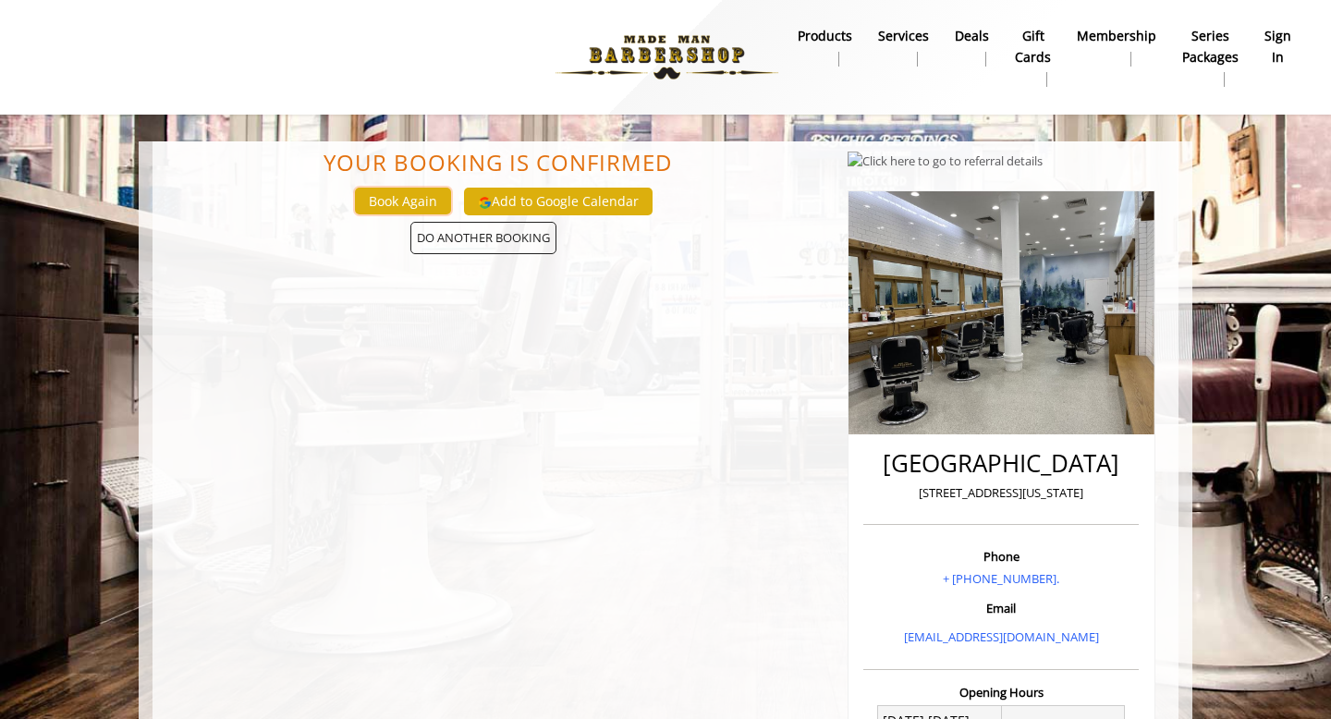
click at [428, 199] on button "Book Again" at bounding box center [403, 201] width 96 height 27
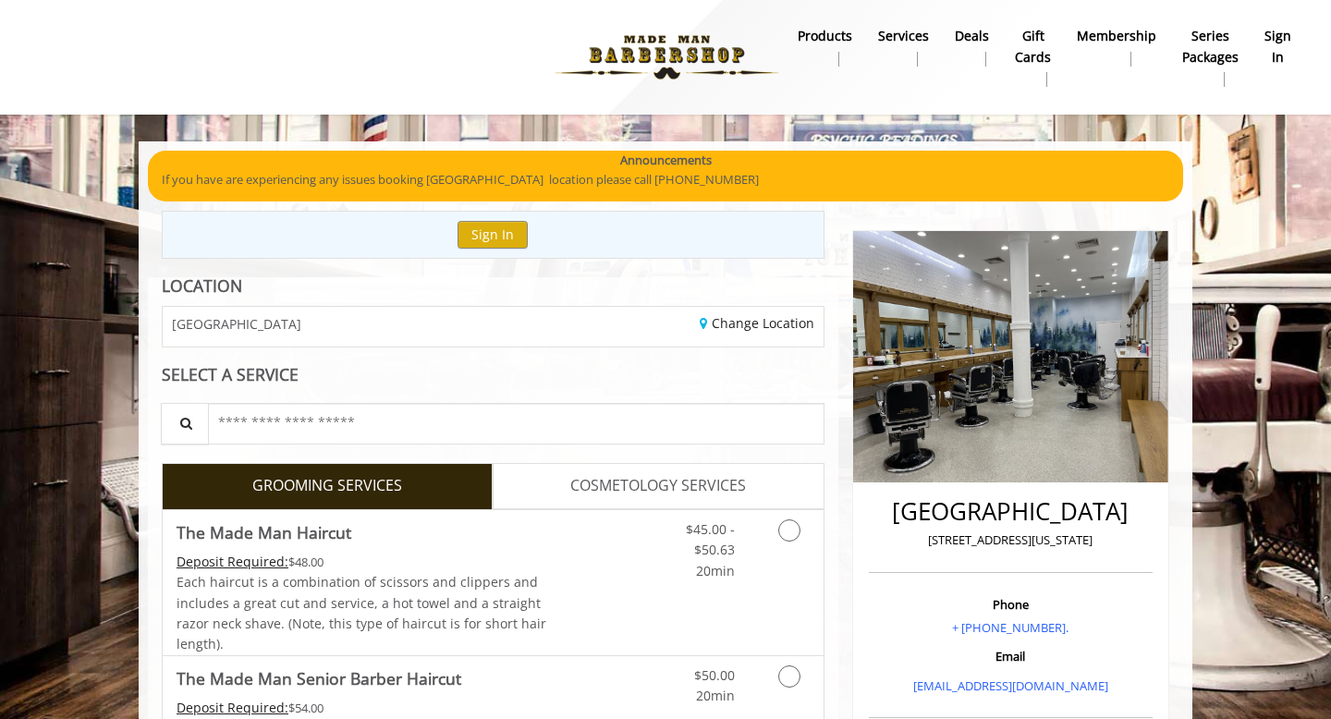
click at [671, 176] on p "If you have are experiencing any issues booking [GEOGRAPHIC_DATA] location plea…" at bounding box center [665, 179] width 1007 height 19
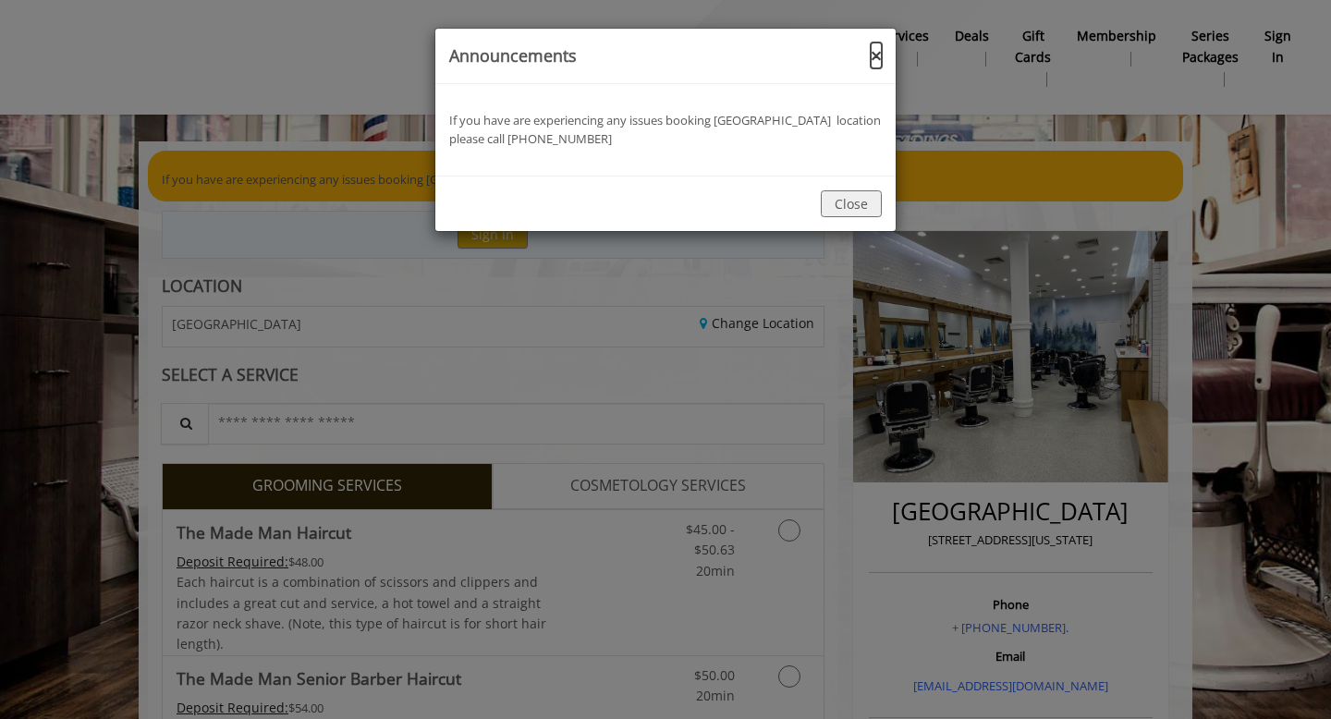
click at [875, 53] on button "×" at bounding box center [876, 55] width 11 height 19
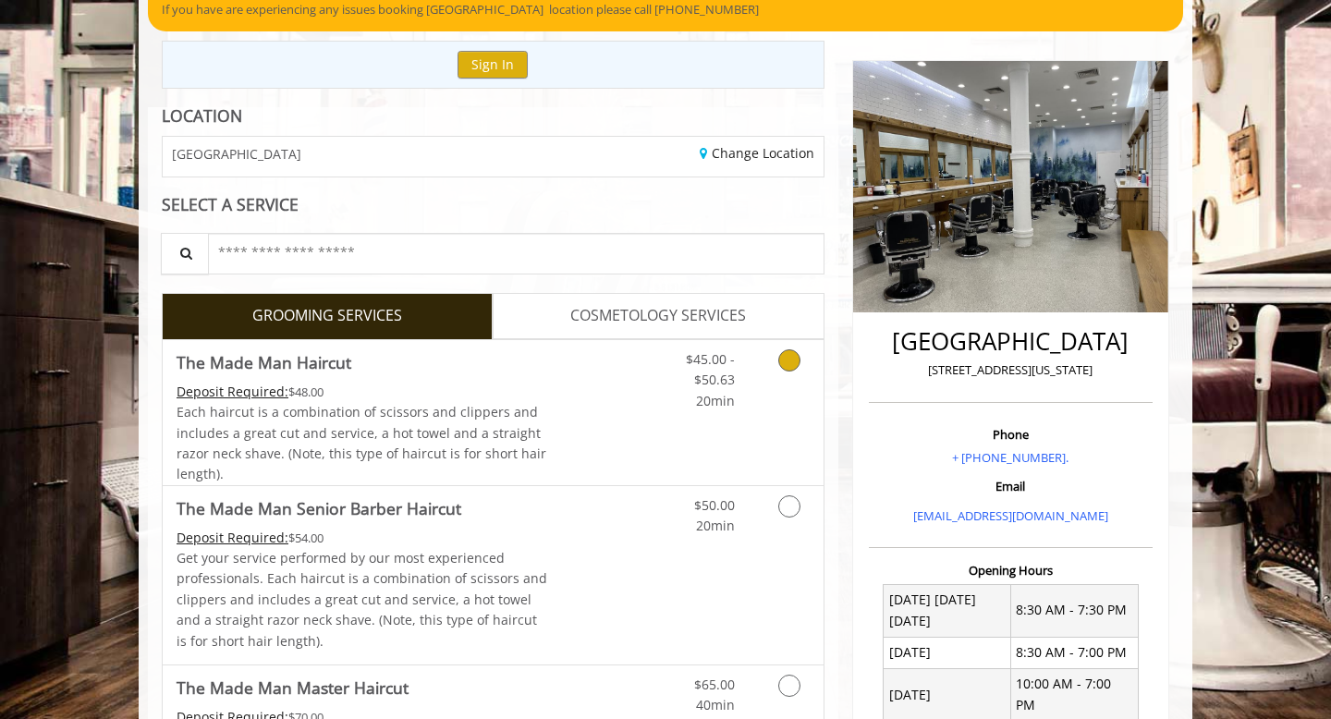
click at [566, 356] on link "Discounted Price" at bounding box center [603, 412] width 110 height 145
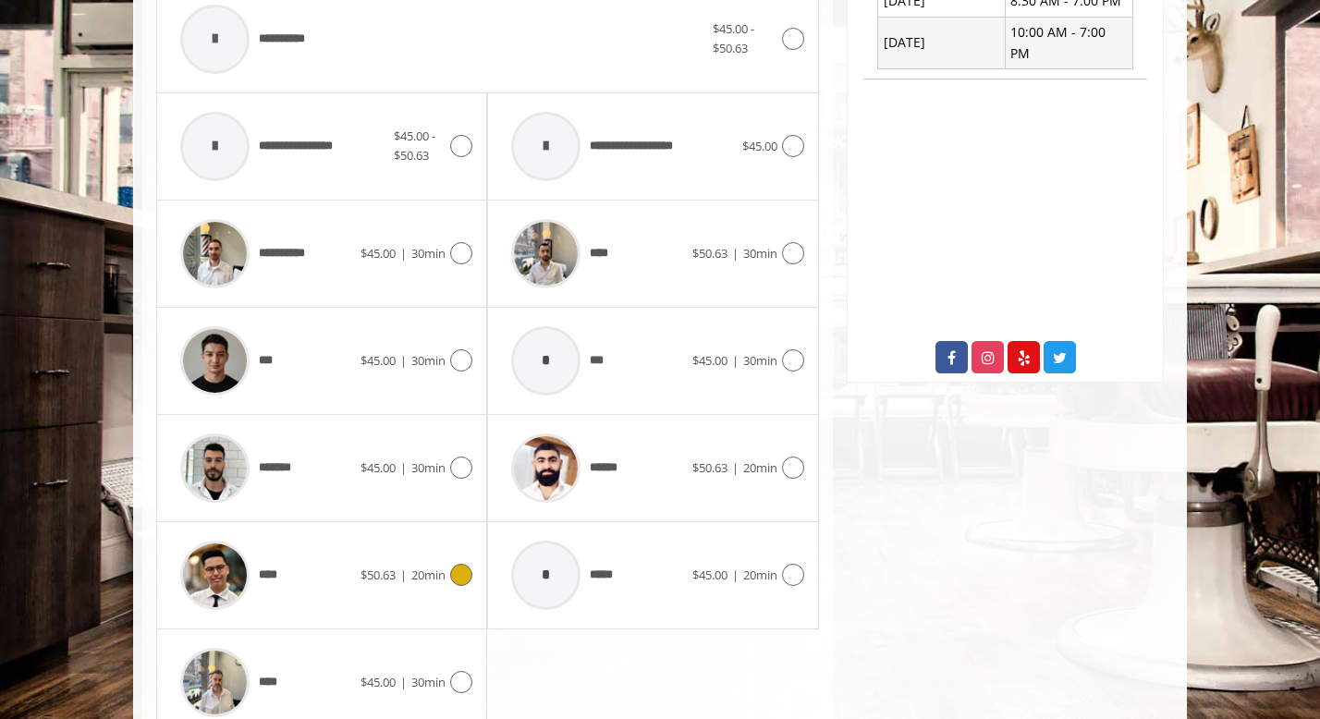
click at [397, 579] on span "$50.63 | 20min" at bounding box center [402, 575] width 85 height 19
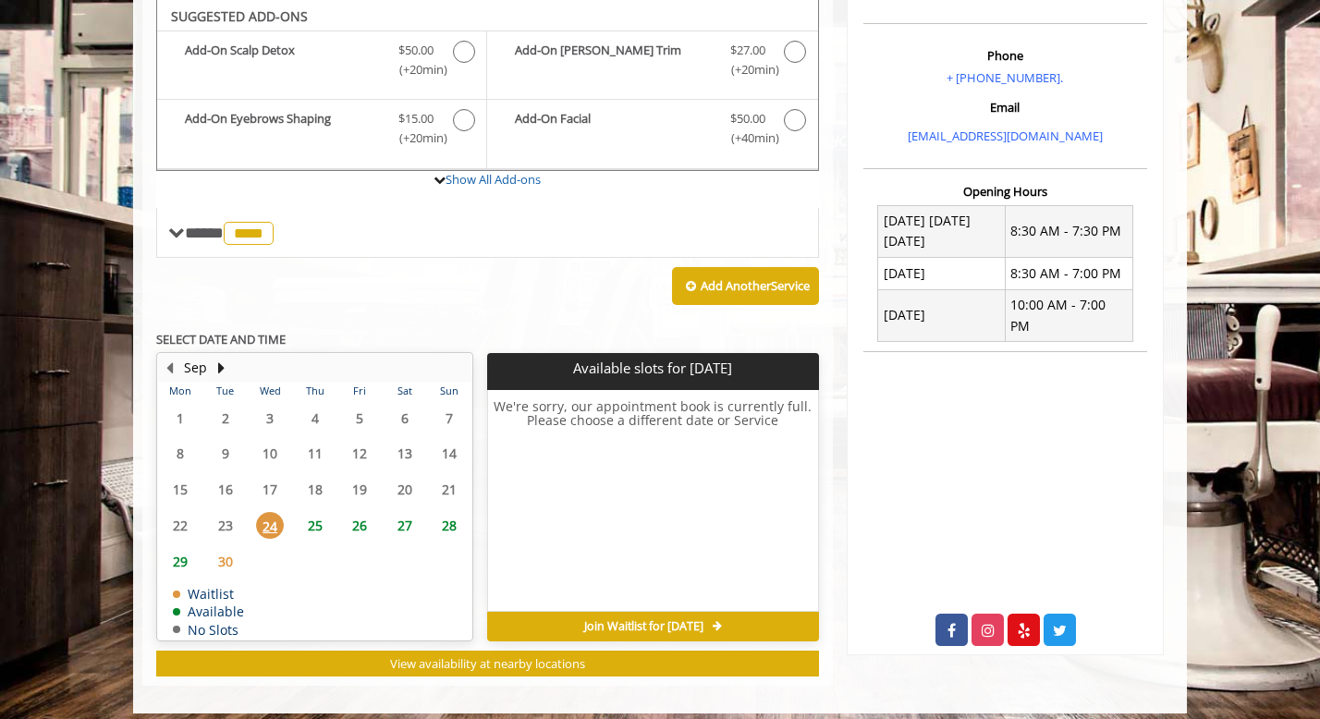
scroll to position [552, 0]
